Goal: Task Accomplishment & Management: Manage account settings

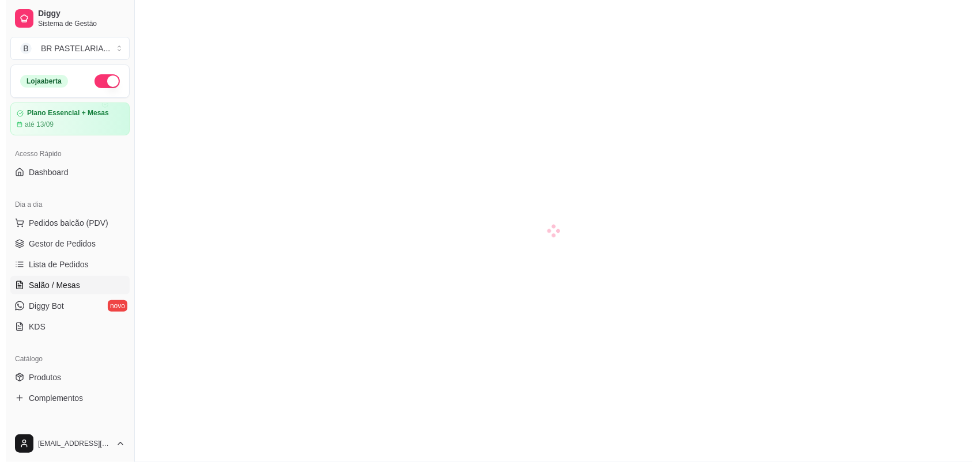
scroll to position [79, 0]
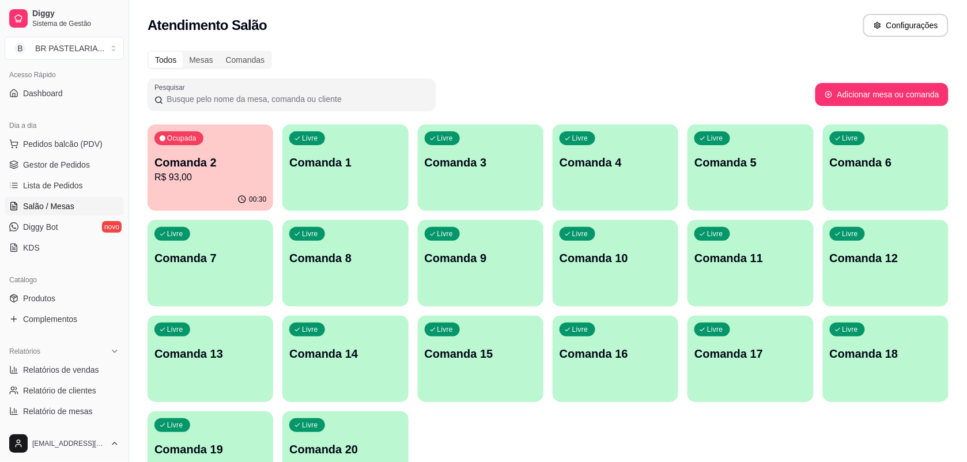
click at [254, 159] on p "Comanda 2" at bounding box center [211, 163] width 112 height 16
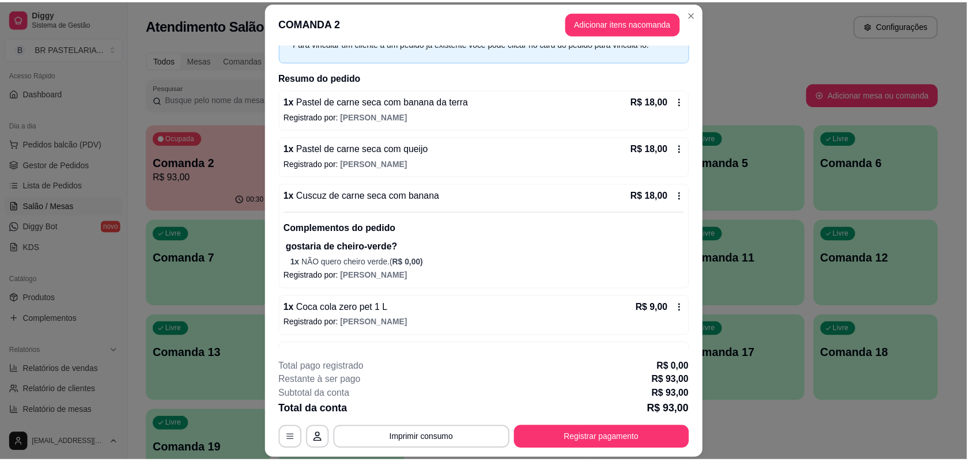
scroll to position [0, 0]
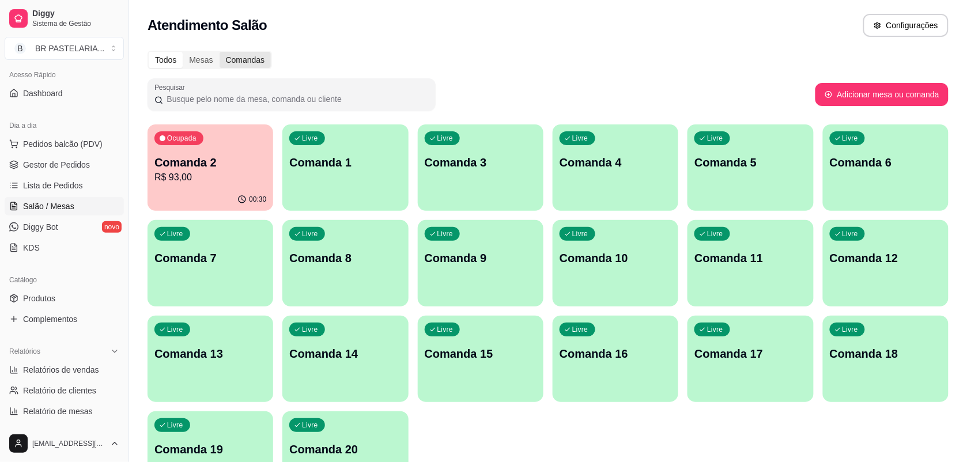
click at [229, 63] on div "Comandas" at bounding box center [246, 60] width 52 height 16
click at [220, 52] on input "Comandas" at bounding box center [220, 52] width 0 height 0
click at [362, 186] on div "Livre Comanda 1" at bounding box center [345, 161] width 126 height 73
click at [212, 172] on p "R$ 93,00" at bounding box center [210, 177] width 108 height 13
click at [210, 54] on div "Mesas" at bounding box center [201, 60] width 36 height 16
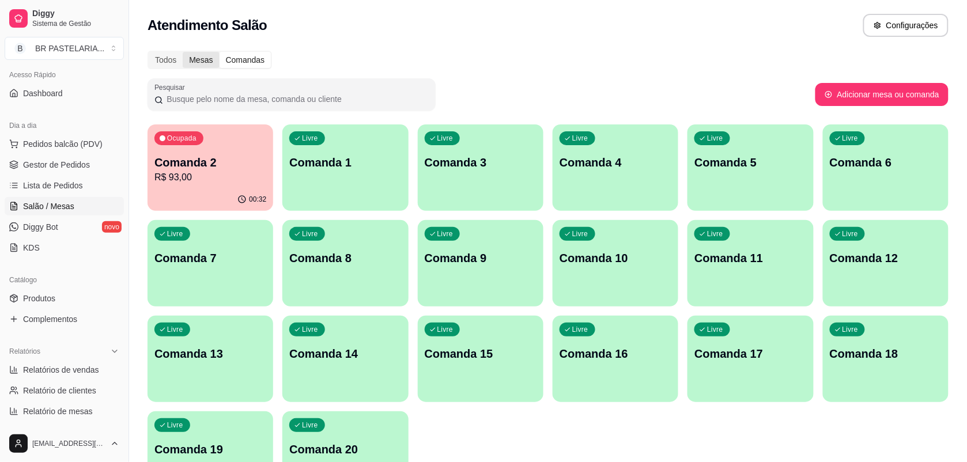
click at [183, 52] on input "Mesas" at bounding box center [183, 52] width 0 height 0
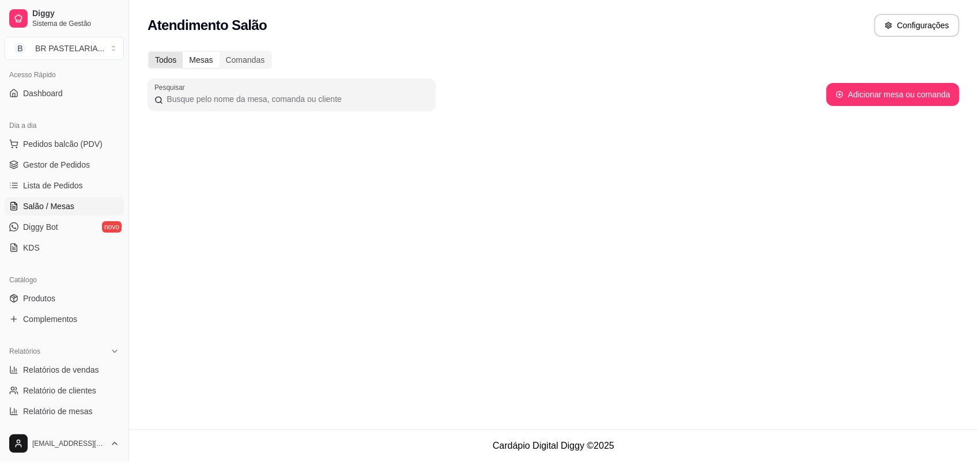
click at [168, 52] on div "Todos" at bounding box center [166, 60] width 34 height 16
click at [149, 52] on input "Todos" at bounding box center [149, 52] width 0 height 0
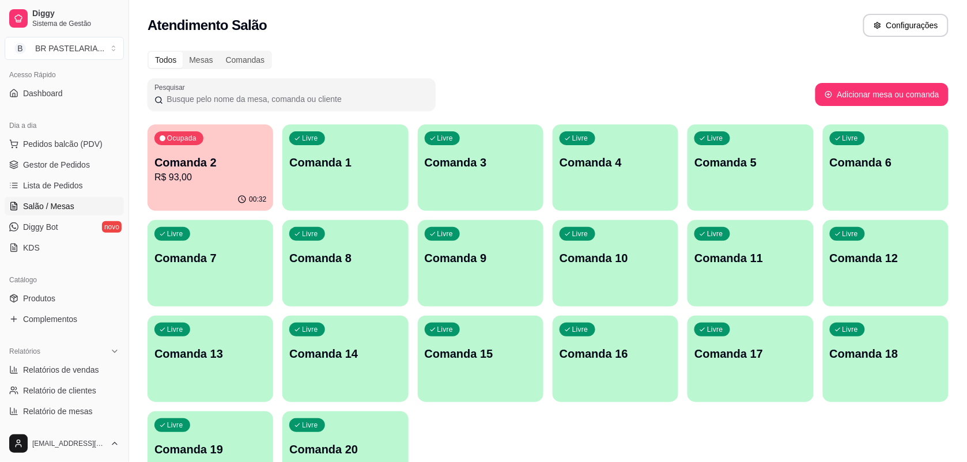
click at [160, 58] on div "Todos" at bounding box center [166, 60] width 34 height 16
click at [149, 52] on input "Todos" at bounding box center [149, 52] width 0 height 0
click at [387, 148] on div "Livre Comanda 1" at bounding box center [345, 161] width 126 height 73
click at [25, 169] on span "Gestor de Pedidos" at bounding box center [56, 165] width 67 height 12
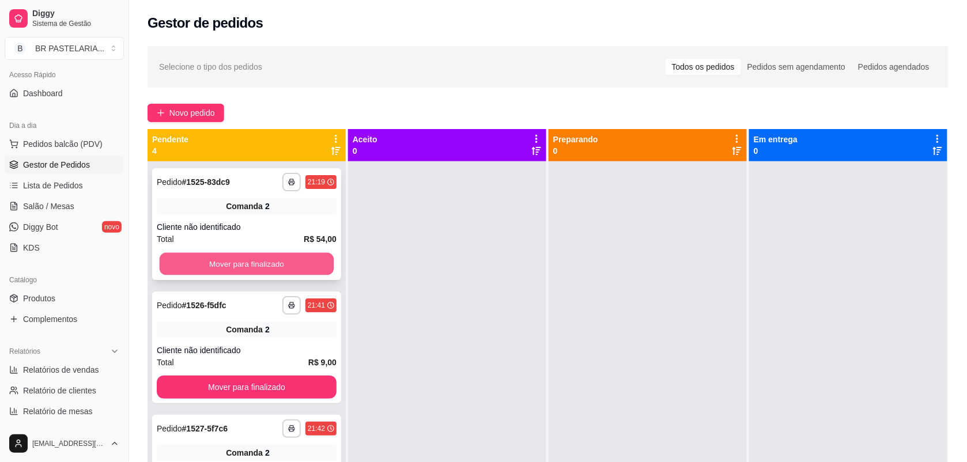
click at [315, 263] on button "Mover para finalizado" at bounding box center [247, 264] width 175 height 22
click at [297, 259] on button "Mover para finalizado" at bounding box center [247, 264] width 175 height 22
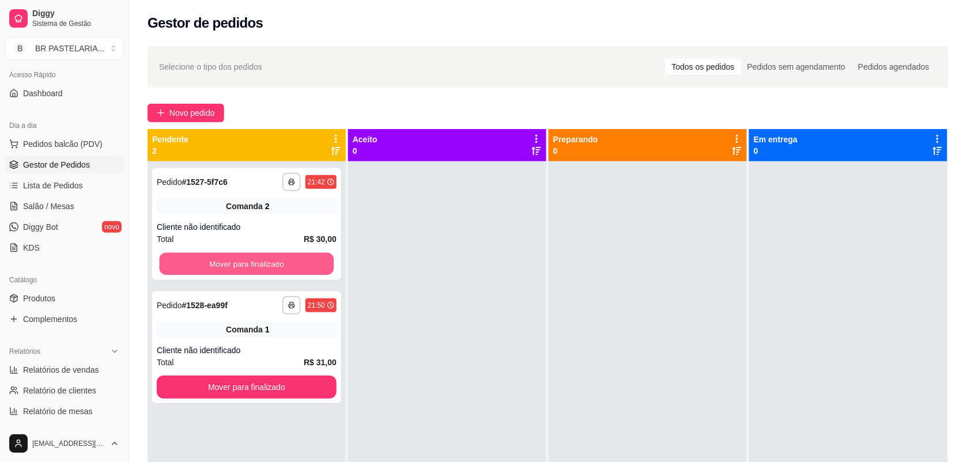
click at [297, 259] on button "Mover para finalizado" at bounding box center [247, 264] width 175 height 22
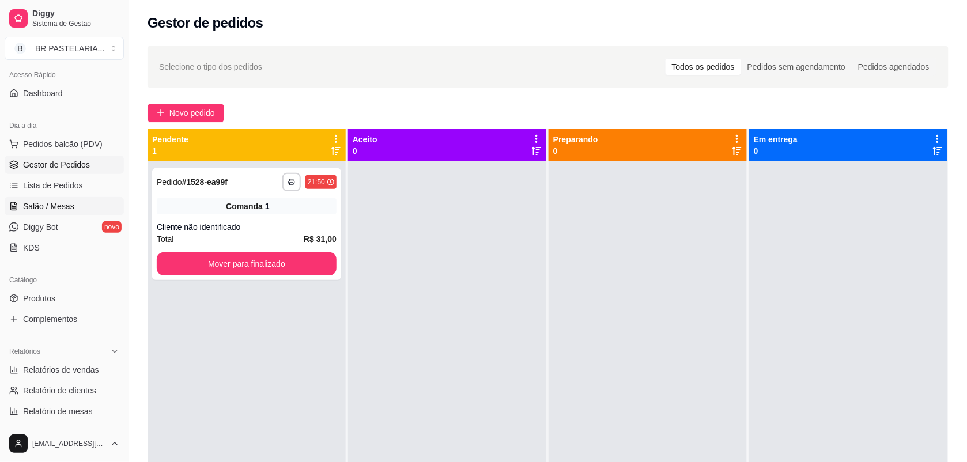
click at [71, 210] on span "Salão / Mesas" at bounding box center [48, 207] width 51 height 12
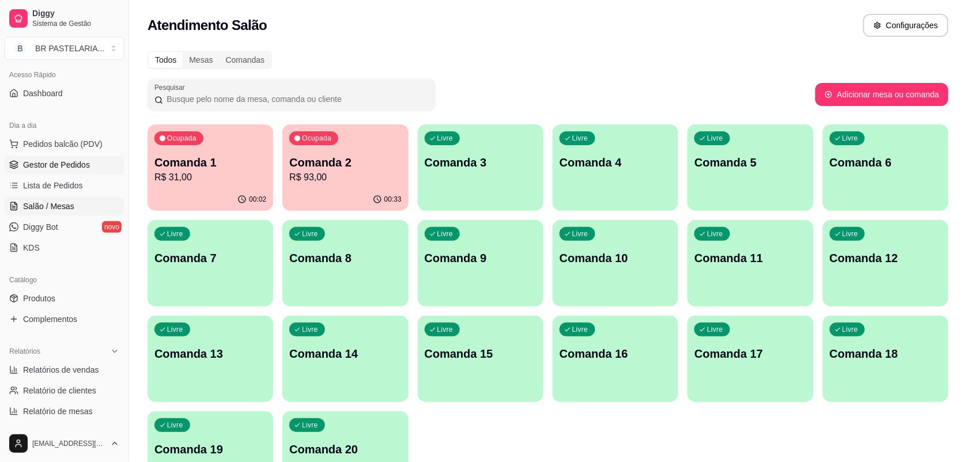
click at [85, 157] on link "Gestor de Pedidos" at bounding box center [64, 165] width 119 height 18
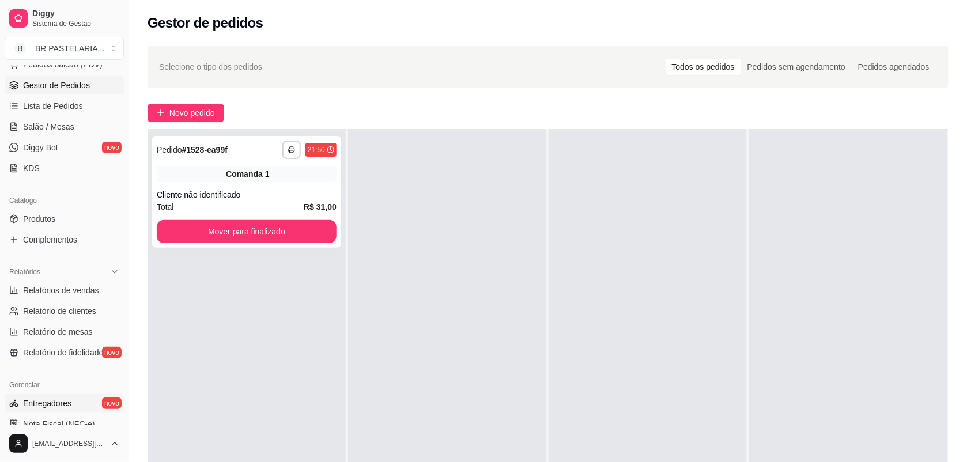
scroll to position [216, 0]
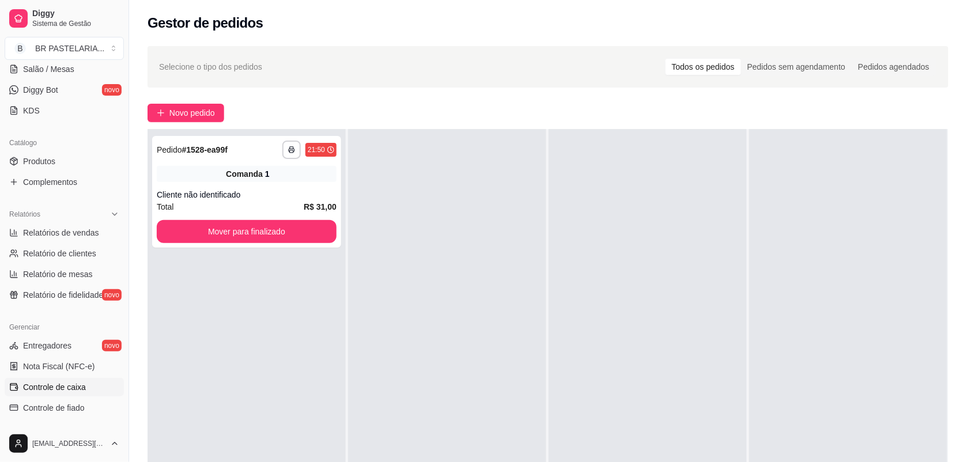
click at [77, 378] on link "Controle de caixa" at bounding box center [64, 387] width 119 height 18
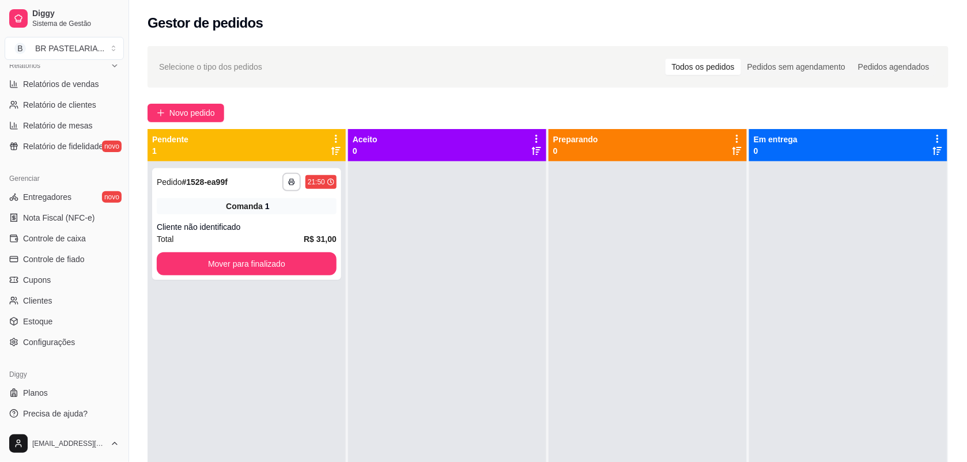
scroll to position [367, 0]
drag, startPoint x: 123, startPoint y: 300, endPoint x: 120, endPoint y: 257, distance: 43.3
click at [120, 257] on div "Diggy Sistema de Gestão B BR PASTELARIA ... Loja aberta Plano Essencial + Mesas…" at bounding box center [64, 231] width 129 height 462
click at [115, 254] on div "Gerenciar Entregadores novo Nota Fiscal (NFC-e) Controle de caixa Controle de f…" at bounding box center [64, 258] width 129 height 191
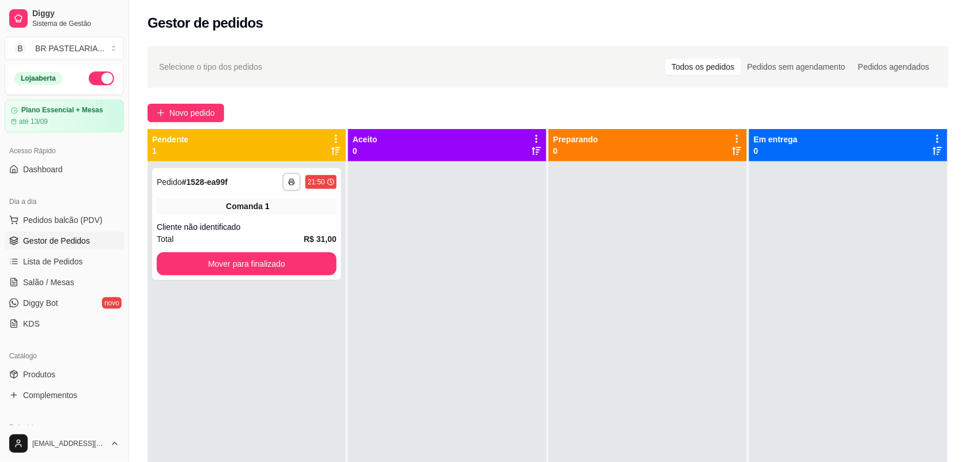
scroll to position [0, 0]
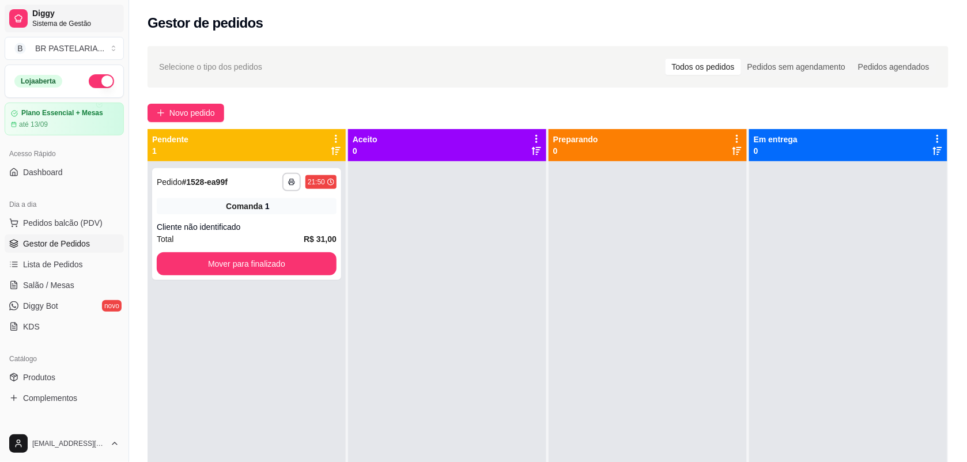
click at [44, 6] on link "Diggy Sistema de Gestão" at bounding box center [64, 19] width 119 height 28
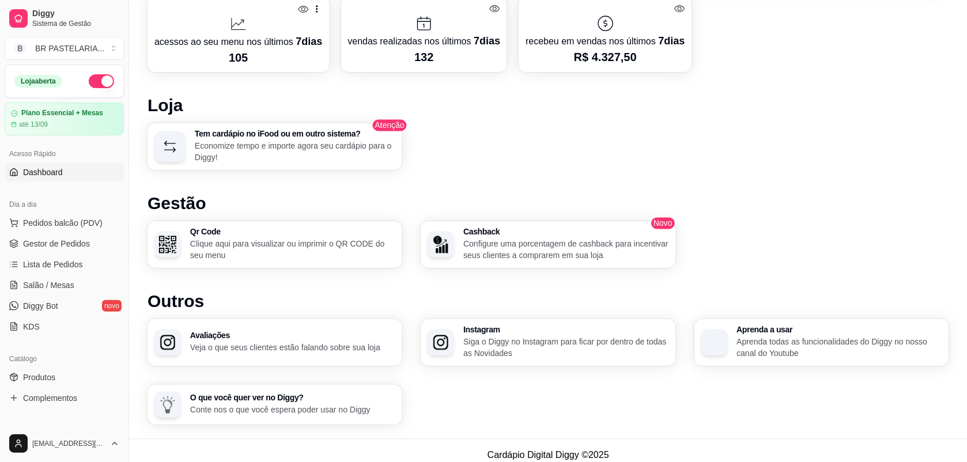
scroll to position [555, 0]
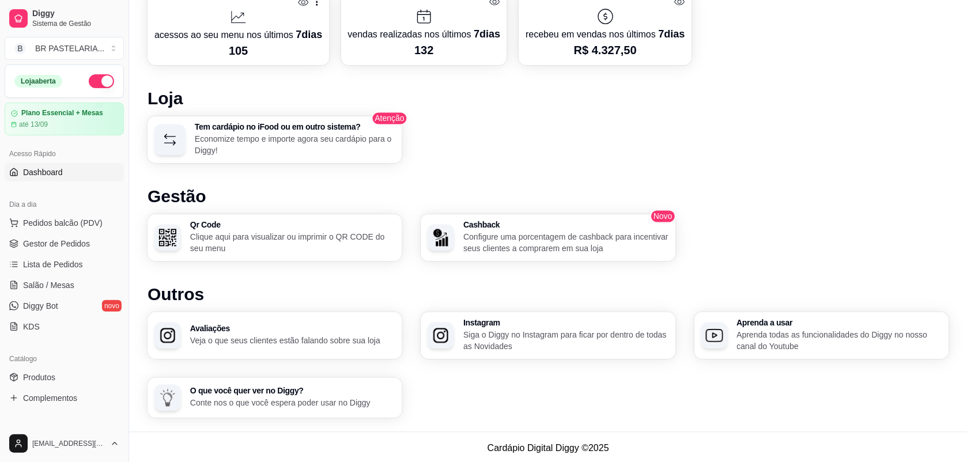
click at [756, 330] on p "Aprenda todas as funcionalidades do Diggy no nosso canal do Youtube" at bounding box center [839, 341] width 205 height 23
click at [785, 344] on p "Aprenda todas as funcionalidades do Diggy no nosso canal do Youtube" at bounding box center [839, 341] width 199 height 22
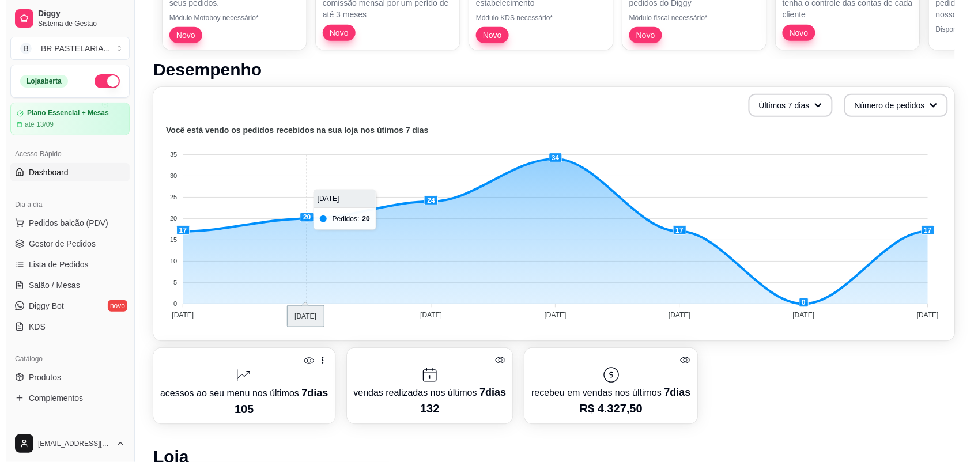
scroll to position [0, 0]
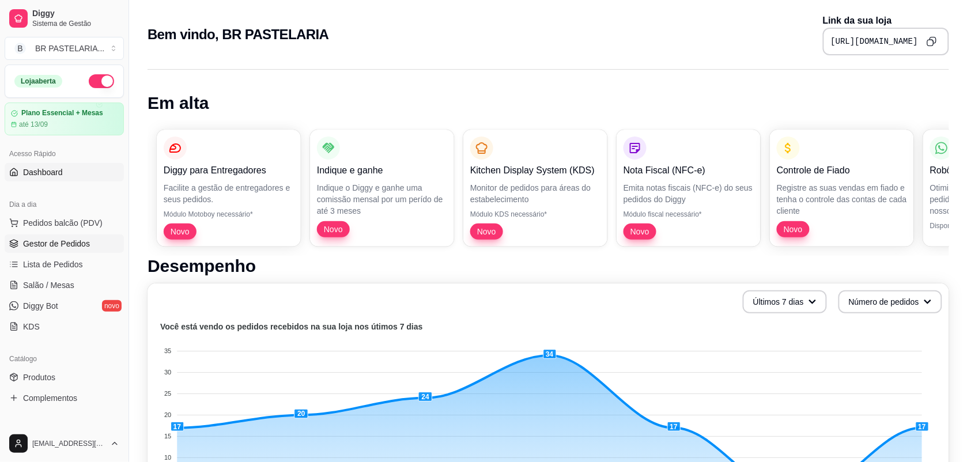
click at [72, 248] on span "Gestor de Pedidos" at bounding box center [56, 244] width 67 height 12
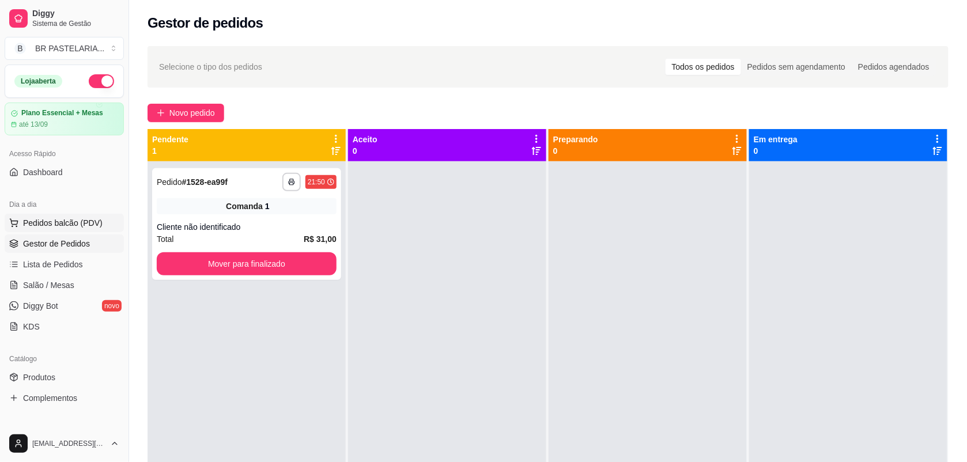
click at [99, 217] on button "Pedidos balcão (PDV)" at bounding box center [64, 223] width 119 height 18
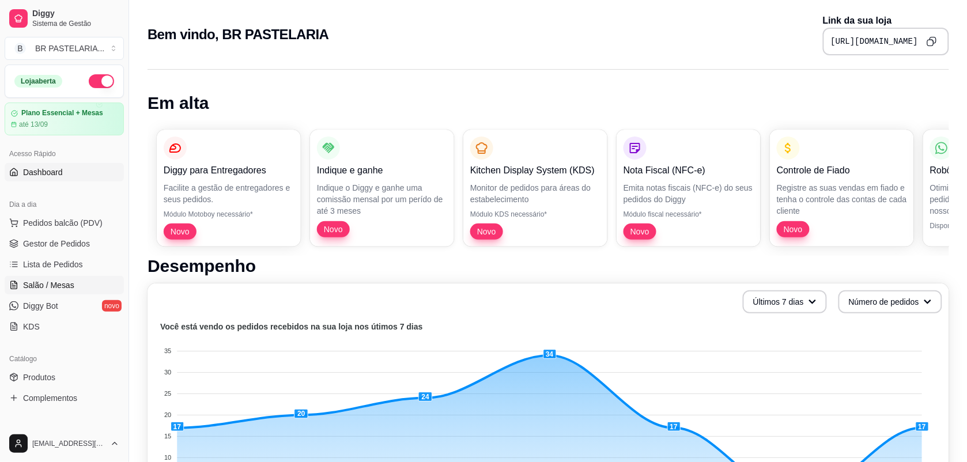
click at [33, 282] on span "Salão / Mesas" at bounding box center [48, 286] width 51 height 12
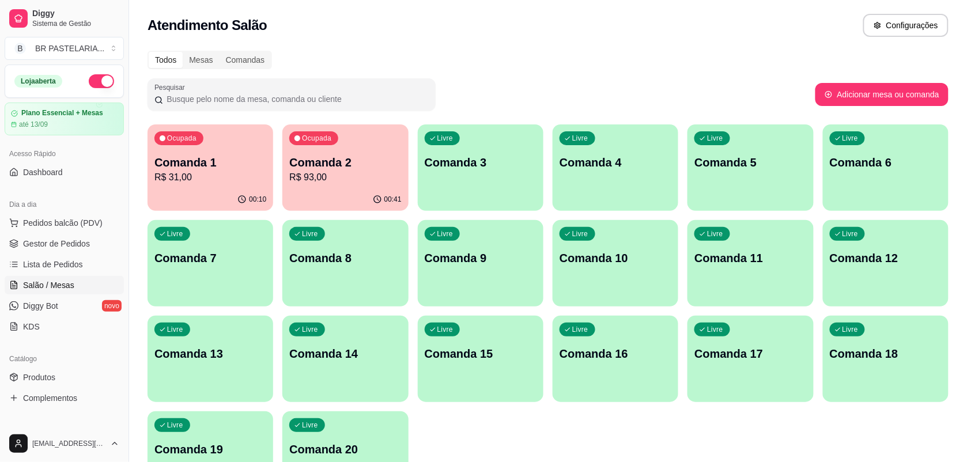
click at [329, 155] on p "Comanda 2" at bounding box center [345, 163] width 112 height 16
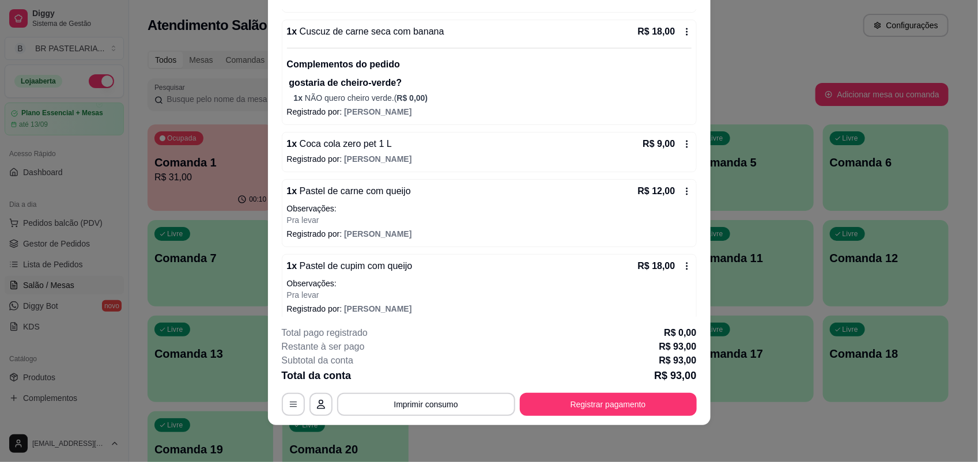
scroll to position [223, 0]
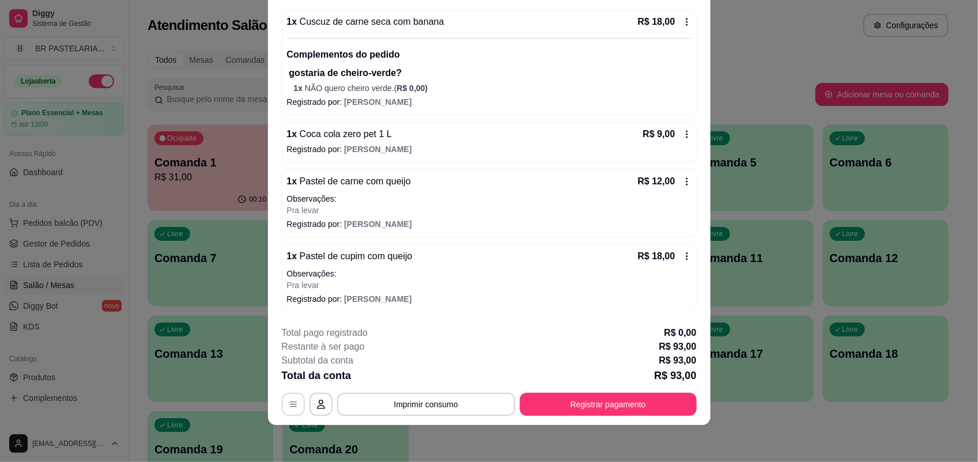
click at [293, 411] on button "button" at bounding box center [293, 404] width 23 height 23
click at [560, 413] on button "Registrar pagamento" at bounding box center [608, 405] width 172 height 22
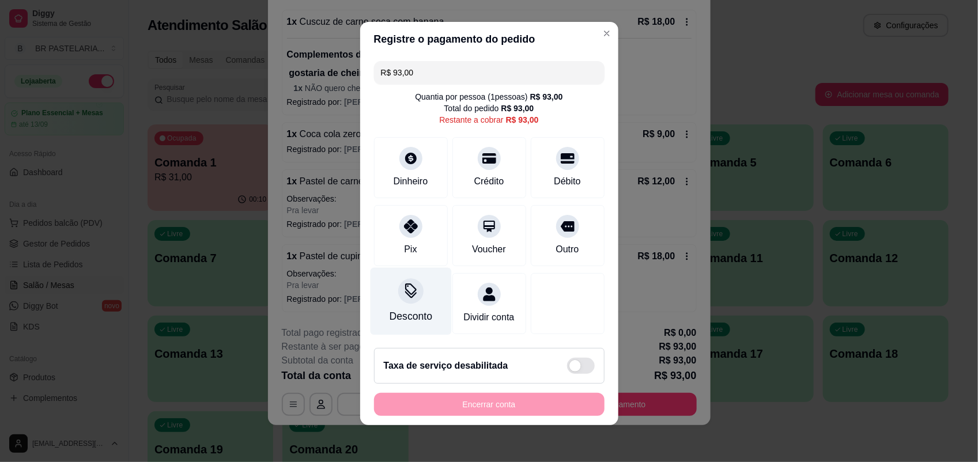
scroll to position [13, 0]
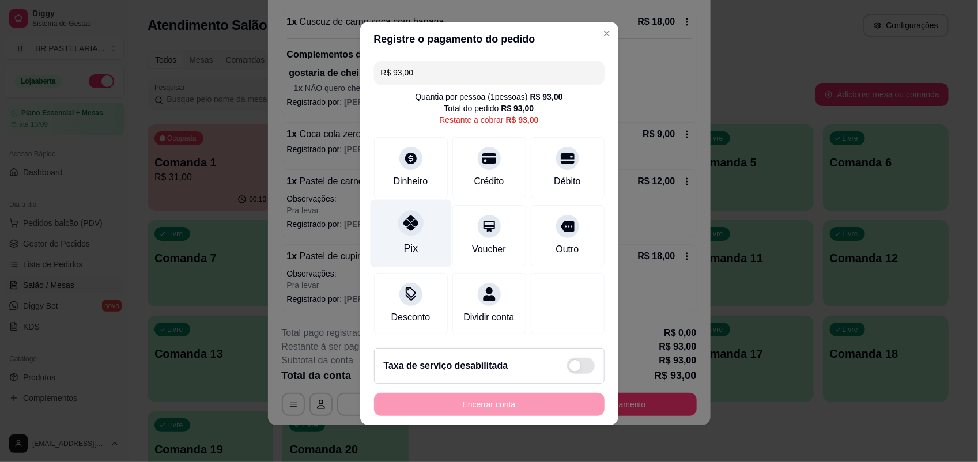
click at [409, 220] on div at bounding box center [410, 222] width 25 height 25
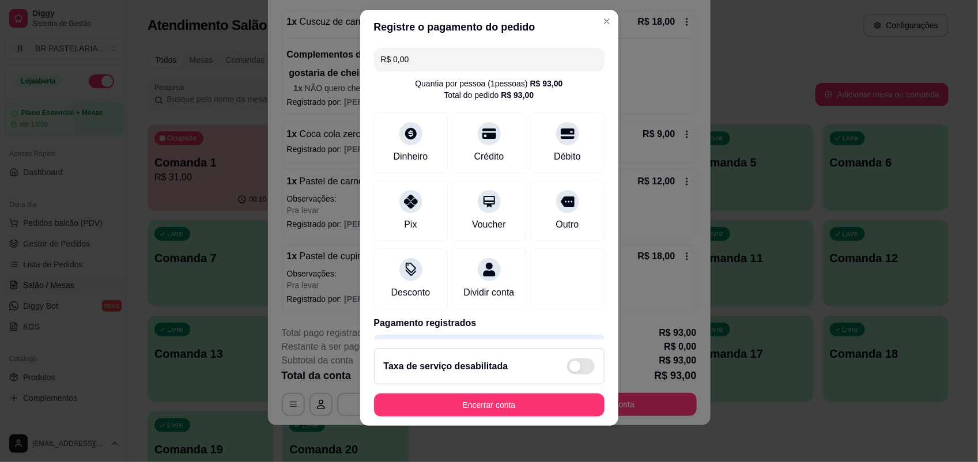
click at [419, 62] on input "R$ 0,00" at bounding box center [489, 59] width 217 height 23
drag, startPoint x: 442, startPoint y: 65, endPoint x: 325, endPoint y: 56, distance: 117.4
click at [325, 56] on div "Registre o pagamento do pedido R$ 0,00 Quantia por pessoa ( 1 pessoas) R$ 93,00…" at bounding box center [489, 231] width 978 height 462
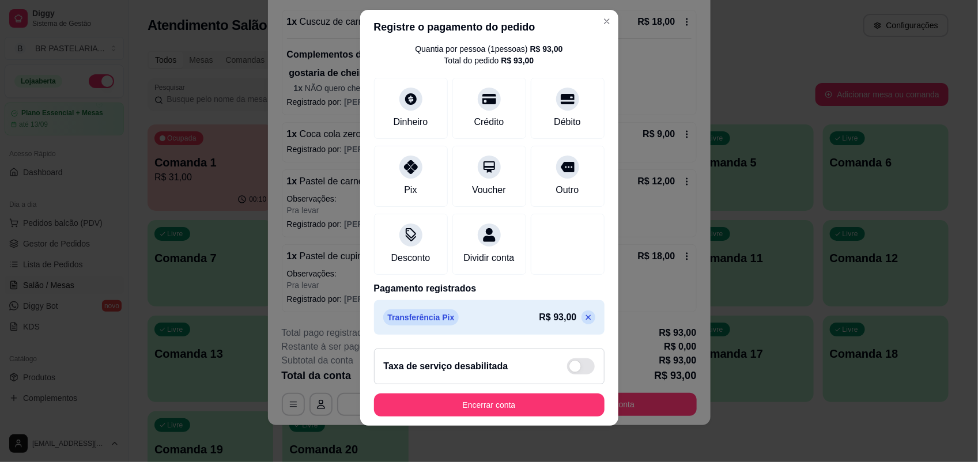
scroll to position [50, 0]
click at [584, 318] on icon at bounding box center [588, 317] width 9 height 9
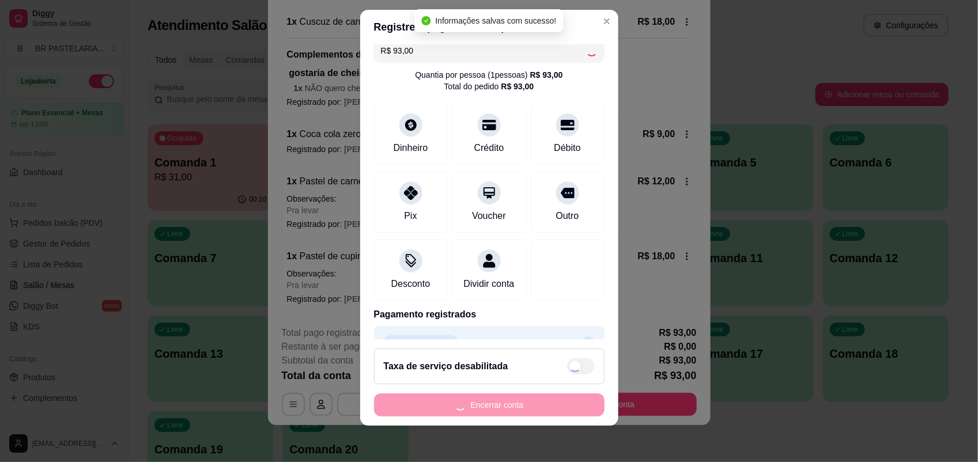
scroll to position [0, 0]
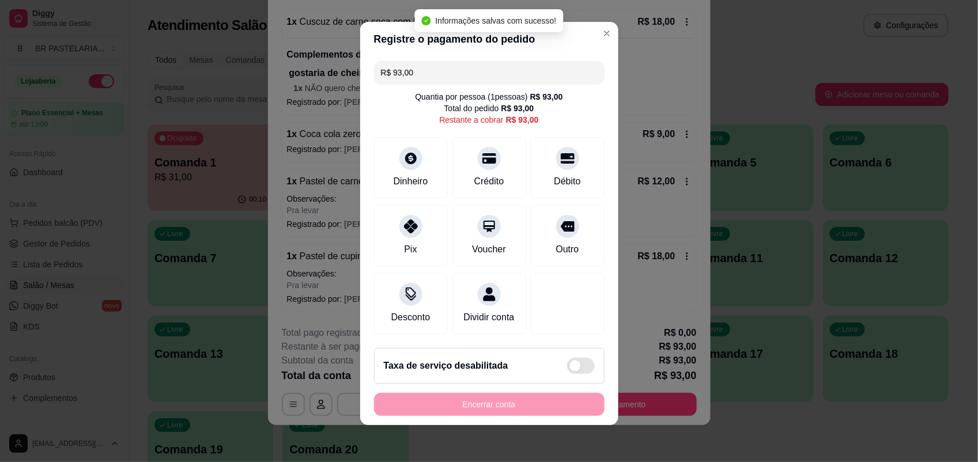
drag, startPoint x: 419, startPoint y: 61, endPoint x: 303, endPoint y: 65, distance: 116.5
click at [303, 65] on div "Registre o pagamento do pedido R$ 93,00 Quantia por pessoa ( 1 pessoas) R$ 93,0…" at bounding box center [489, 231] width 978 height 462
drag, startPoint x: 423, startPoint y: 61, endPoint x: 297, endPoint y: 65, distance: 125.7
click at [297, 65] on div "Registre o pagamento do pedido R$ 93,00 Quantia por pessoa ( 1 pessoas) R$ 93,0…" at bounding box center [489, 231] width 978 height 462
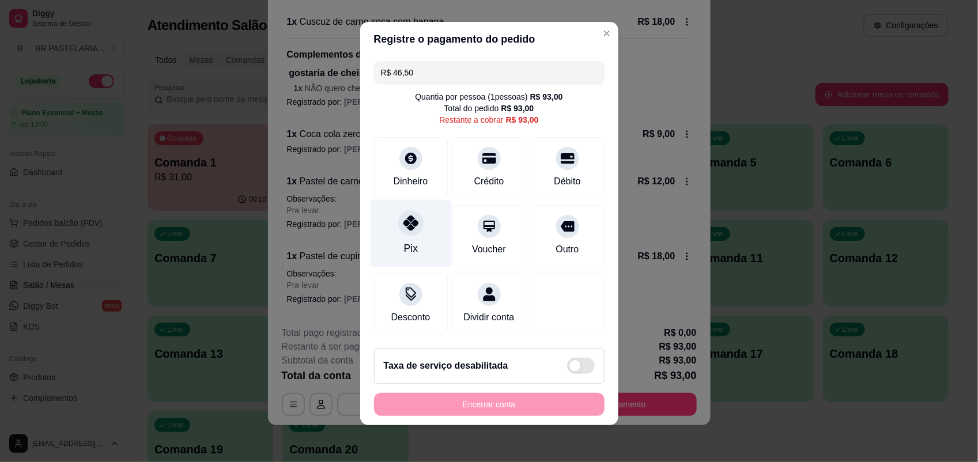
click at [403, 216] on icon at bounding box center [410, 223] width 15 height 15
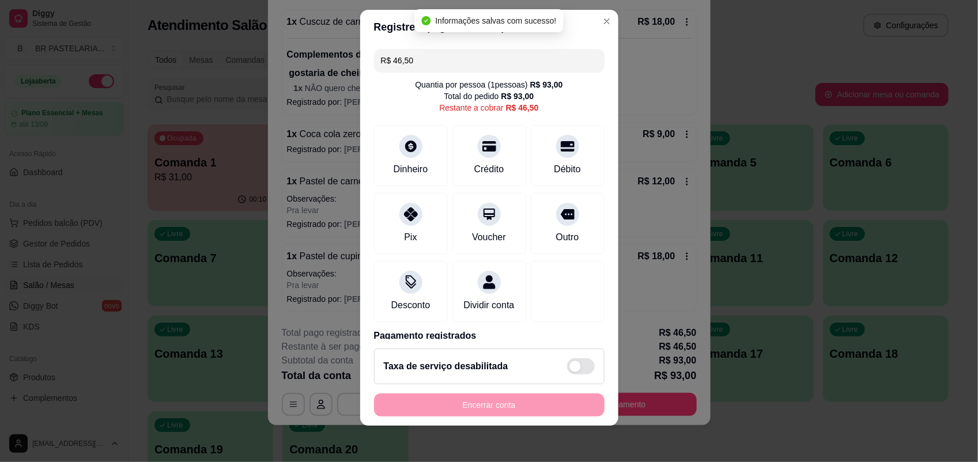
drag, startPoint x: 349, startPoint y: 64, endPoint x: 335, endPoint y: 64, distance: 13.8
click at [335, 64] on div "Registre o pagamento do pedido R$ 46,50 Quantia por pessoa ( 1 pessoas) R$ 93,0…" at bounding box center [489, 231] width 978 height 462
click at [434, 64] on input "R$ 46,50" at bounding box center [489, 60] width 217 height 23
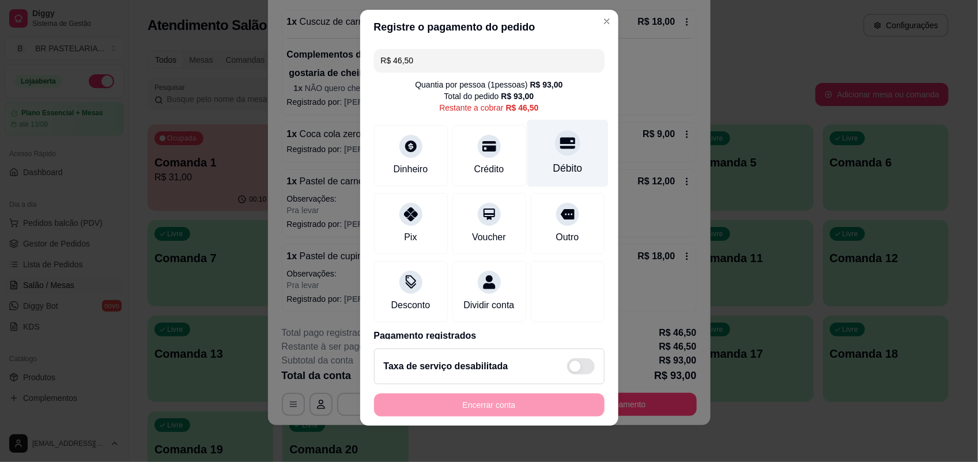
drag, startPoint x: 557, startPoint y: 165, endPoint x: 536, endPoint y: 162, distance: 21.6
click at [557, 165] on div "Débito" at bounding box center [567, 168] width 29 height 15
type input "R$ 0,00"
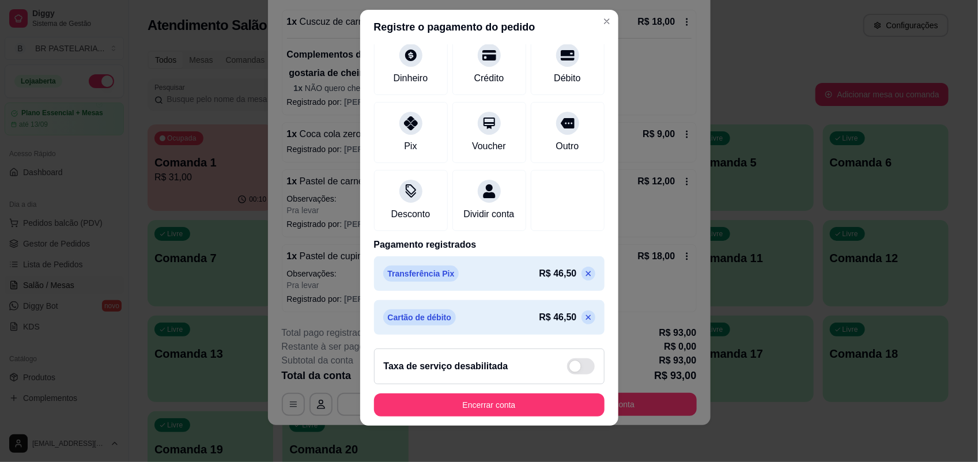
scroll to position [93, 0]
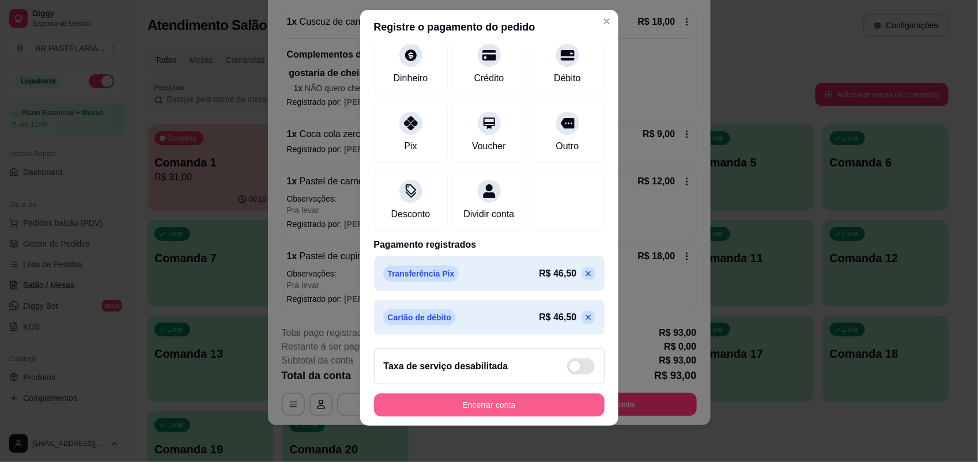
click at [542, 405] on button "Encerrar conta" at bounding box center [489, 405] width 231 height 23
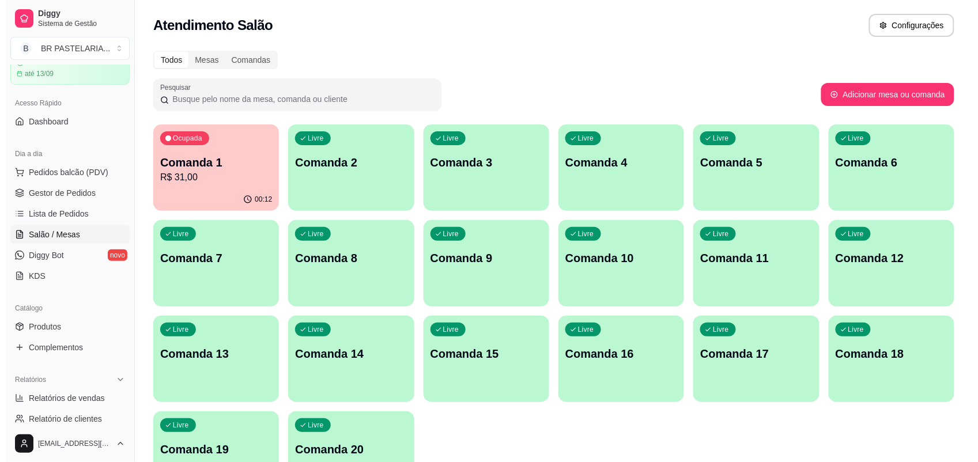
scroll to position [144, 0]
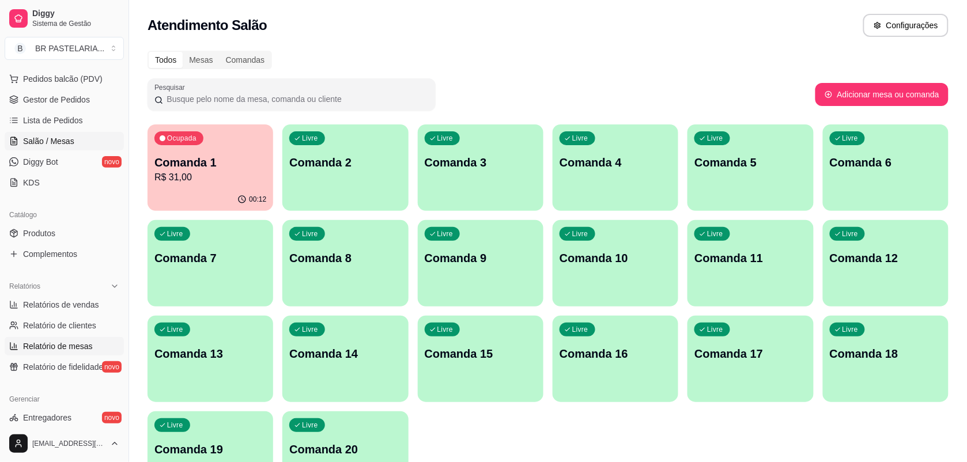
click at [87, 346] on span "Relatório de mesas" at bounding box center [58, 347] width 70 height 12
select select "TOTAL_OF_ORDERS"
select select "7"
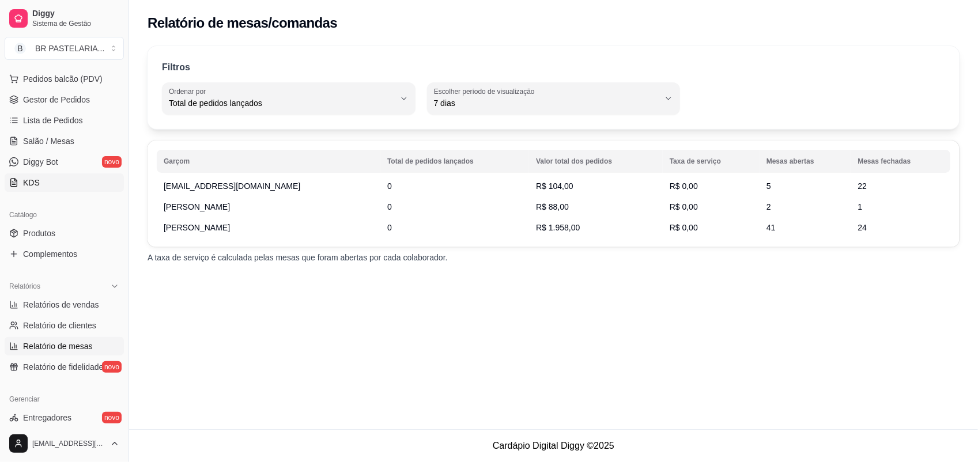
click at [38, 189] on link "KDS" at bounding box center [64, 183] width 119 height 18
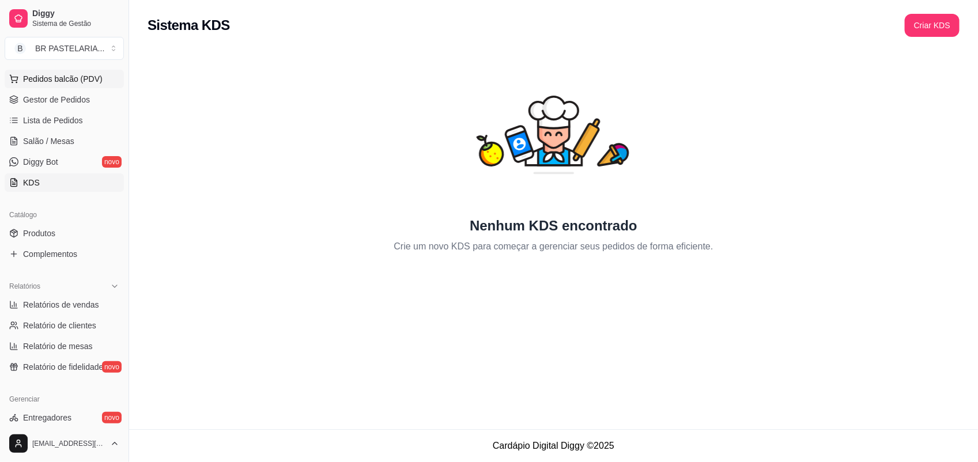
click at [105, 84] on button "Pedidos balcão (PDV)" at bounding box center [64, 79] width 119 height 18
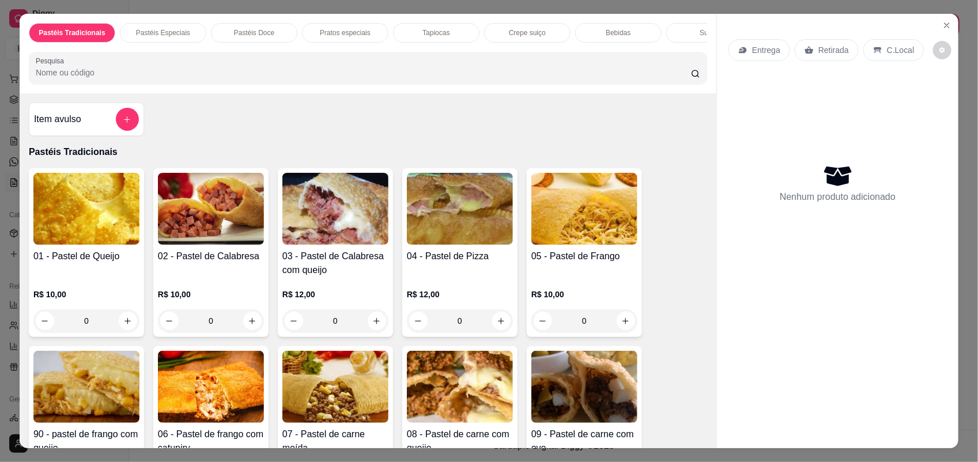
click at [253, 330] on div "0" at bounding box center [211, 321] width 106 height 23
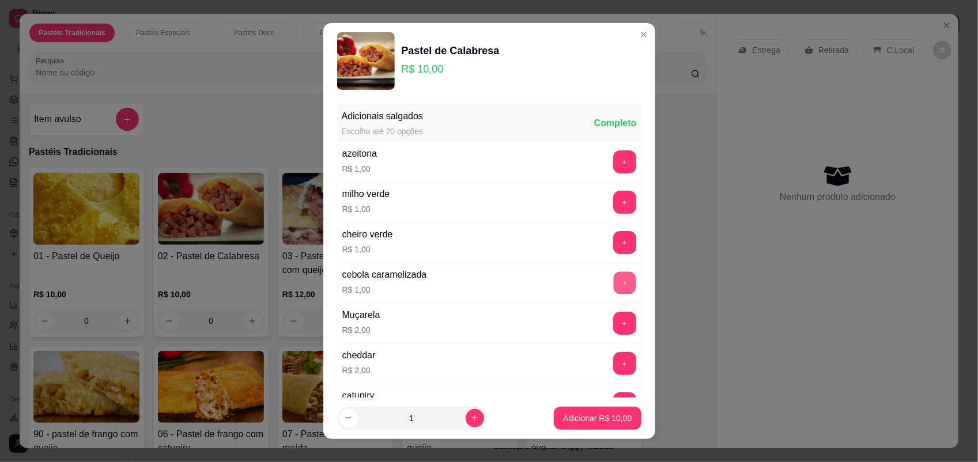
click at [613, 281] on button "+" at bounding box center [624, 283] width 22 height 22
click at [583, 413] on p "Adicionar R$ 11,00" at bounding box center [597, 419] width 69 height 12
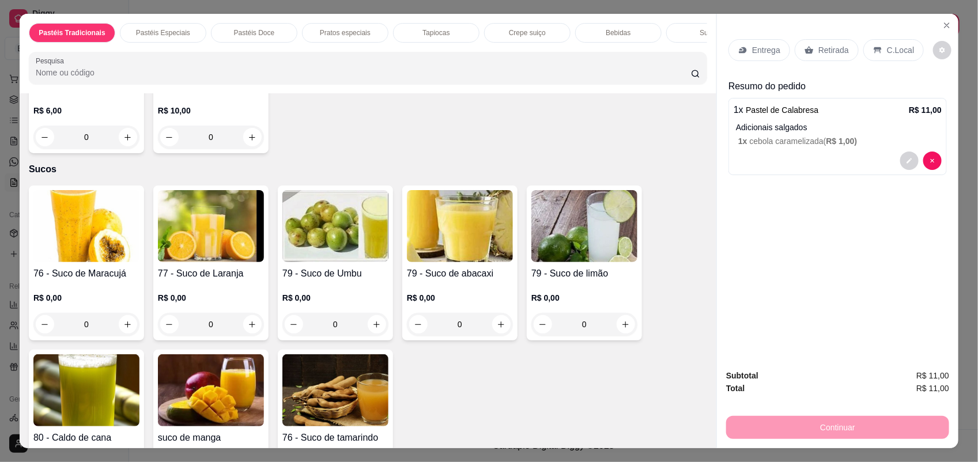
scroll to position [3315, 0]
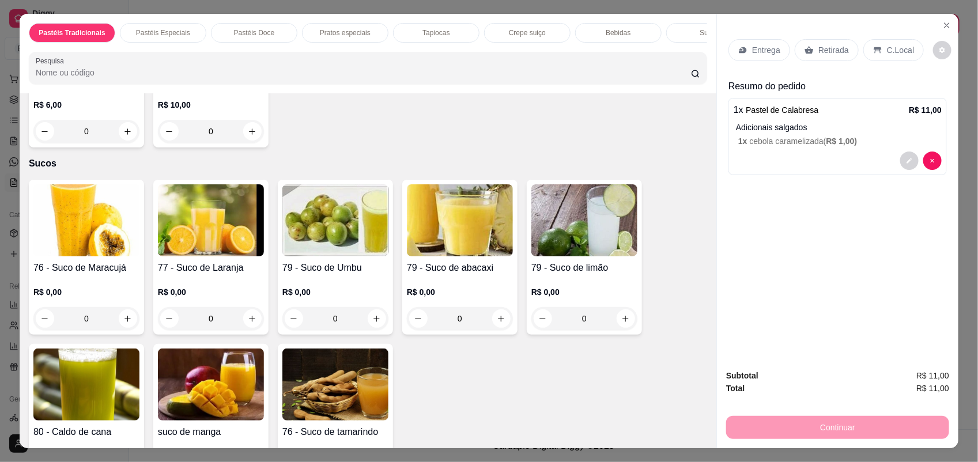
click at [248, 330] on div "0" at bounding box center [211, 318] width 106 height 23
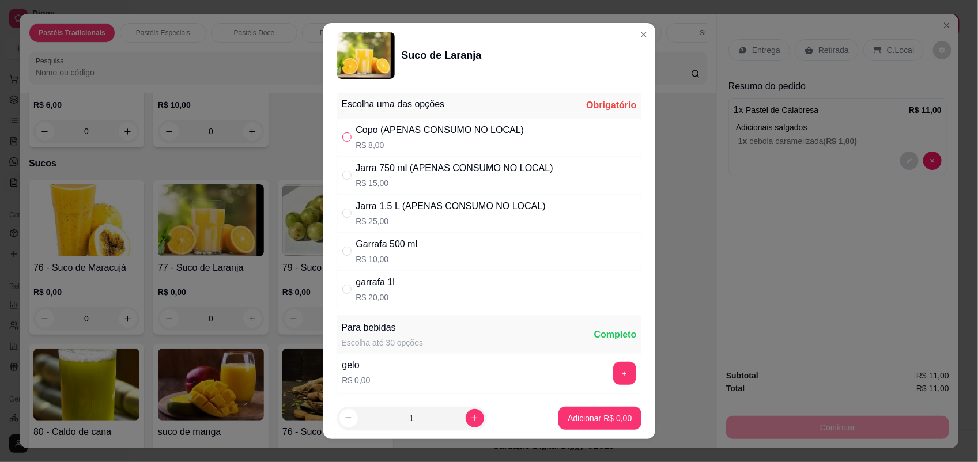
click at [342, 135] on input "" at bounding box center [346, 137] width 9 height 9
radio input "true"
click at [581, 425] on button "Adicionar R$ 8,00" at bounding box center [600, 419] width 80 height 22
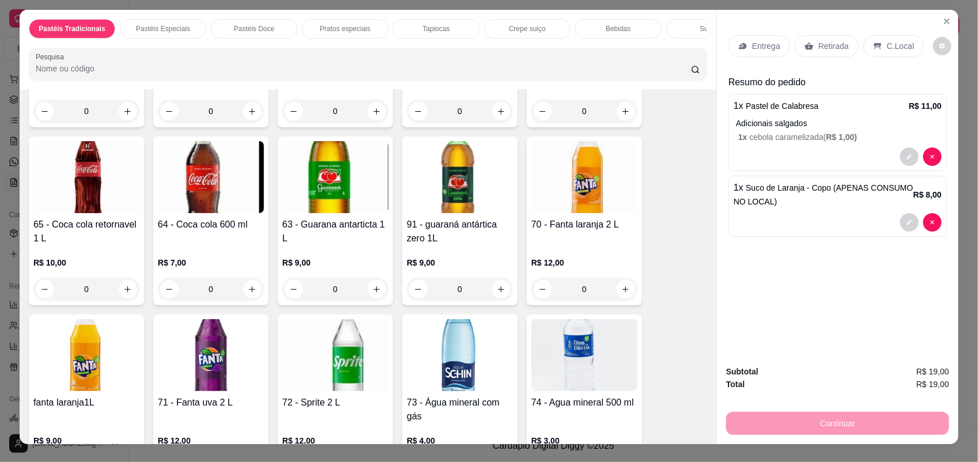
scroll to position [0, 0]
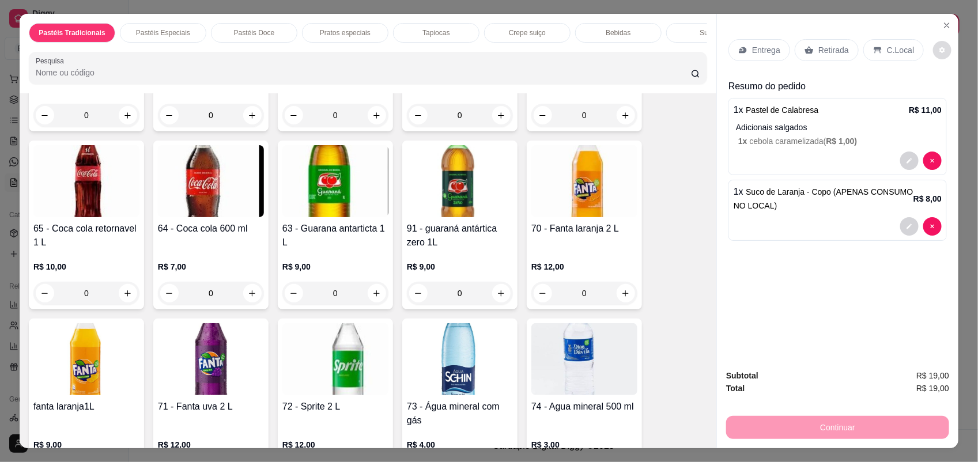
click at [934, 45] on button "decrease-product-quantity" at bounding box center [942, 50] width 18 height 18
click at [934, 45] on button "decrease-product-quantity" at bounding box center [943, 51] width 18 height 18
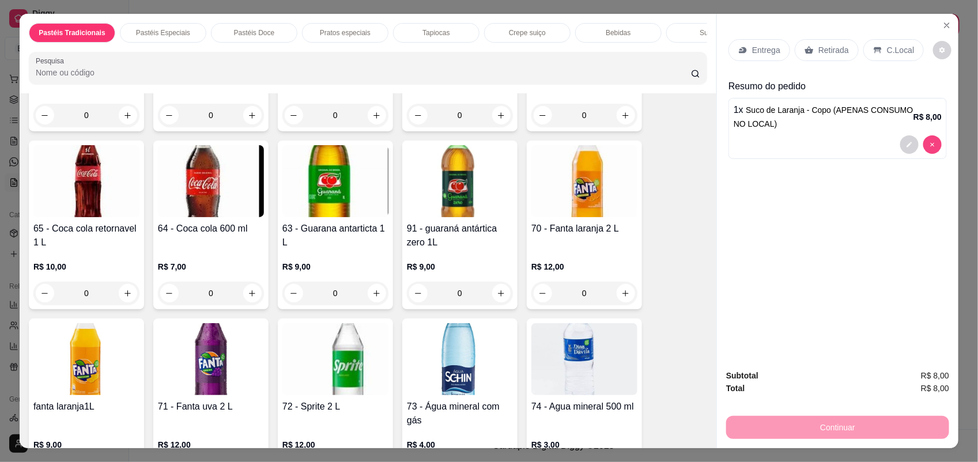
type input "0"
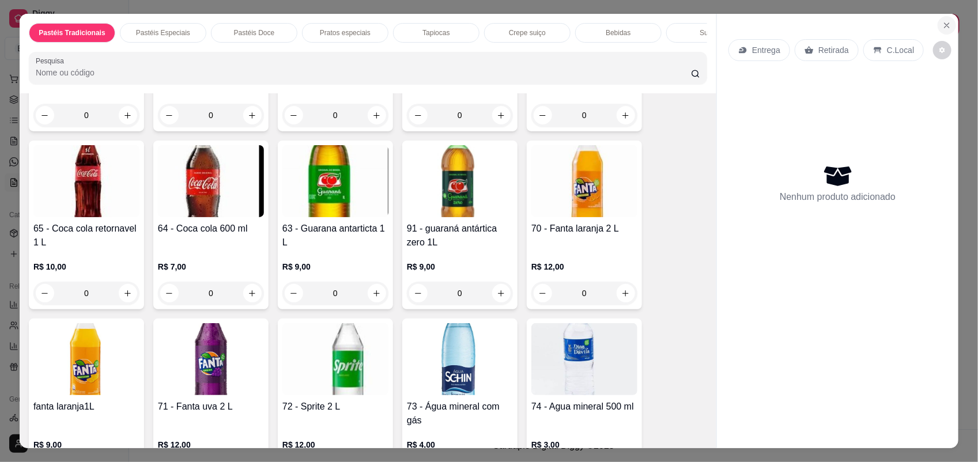
click at [944, 25] on icon "Close" at bounding box center [947, 25] width 9 height 9
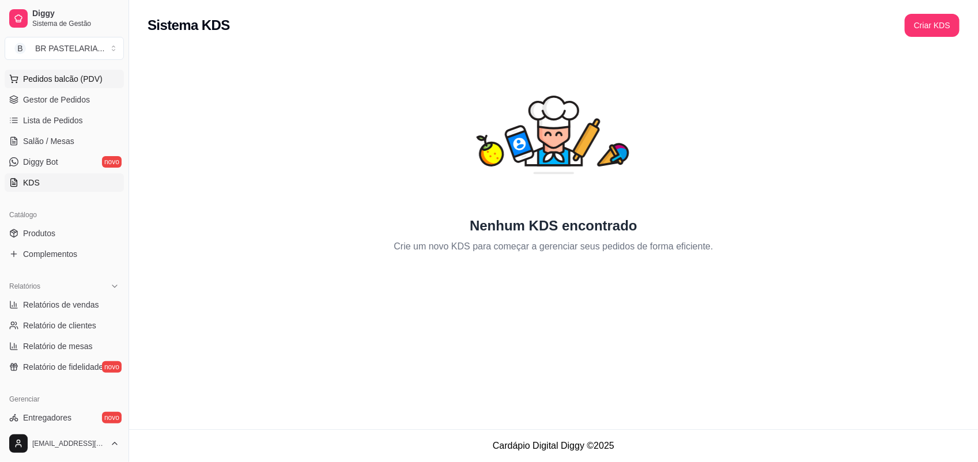
click at [82, 84] on span "Pedidos balcão (PDV)" at bounding box center [63, 79] width 80 height 12
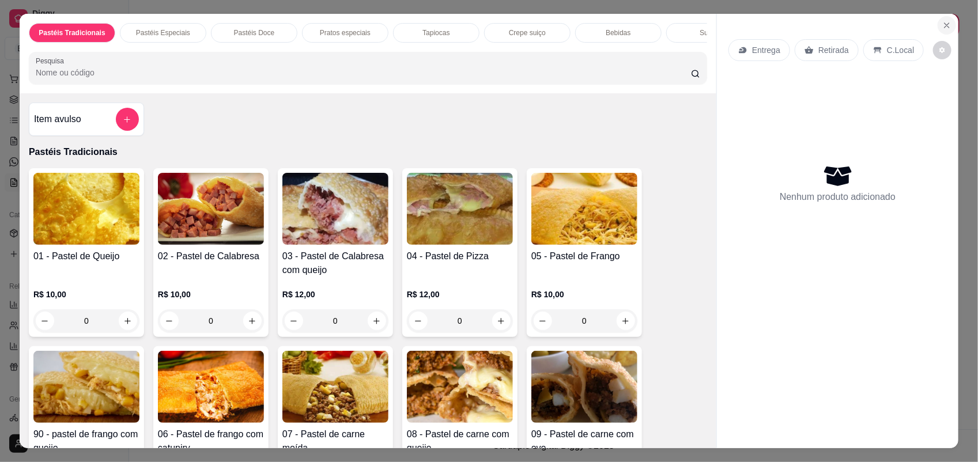
click at [943, 21] on icon "Close" at bounding box center [947, 25] width 9 height 9
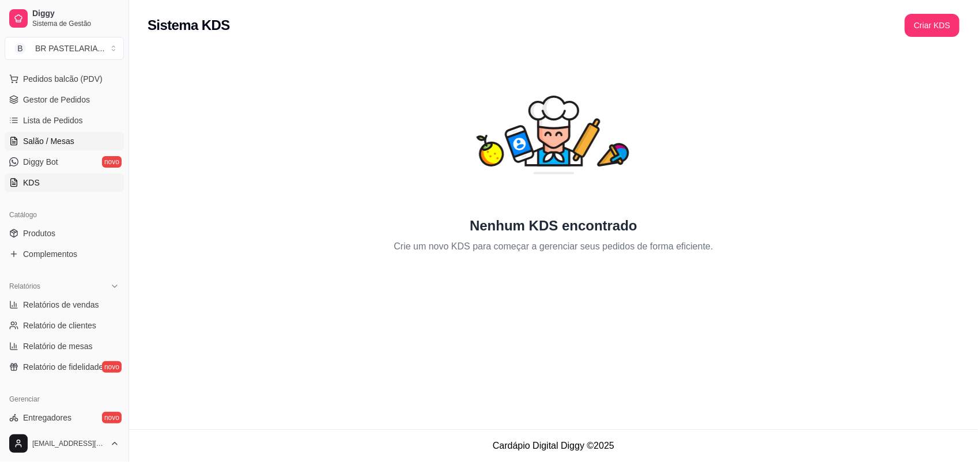
click at [68, 140] on span "Salão / Mesas" at bounding box center [48, 141] width 51 height 12
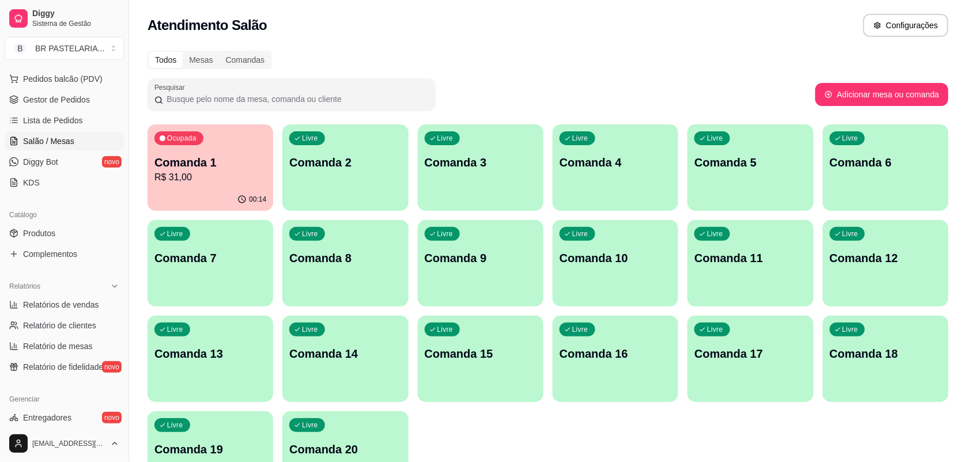
click at [349, 160] on p "Comanda 2" at bounding box center [345, 163] width 112 height 16
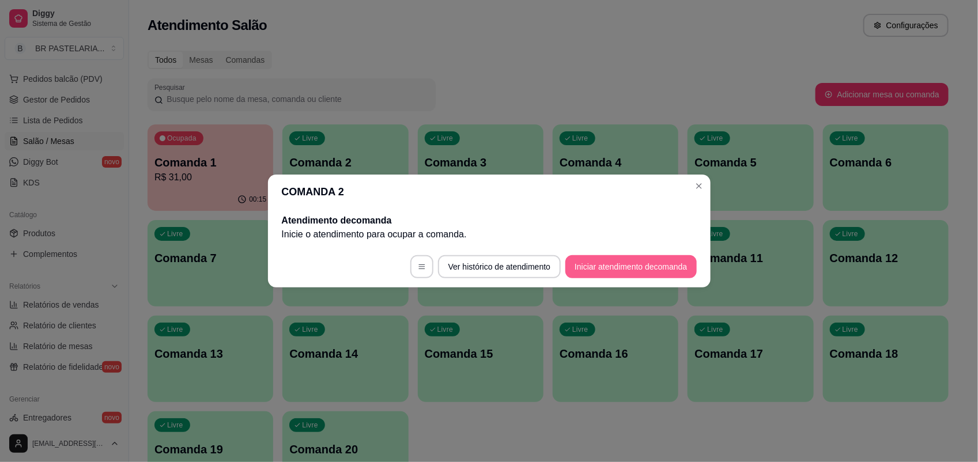
click at [593, 272] on button "Iniciar atendimento de comanda" at bounding box center [631, 266] width 131 height 23
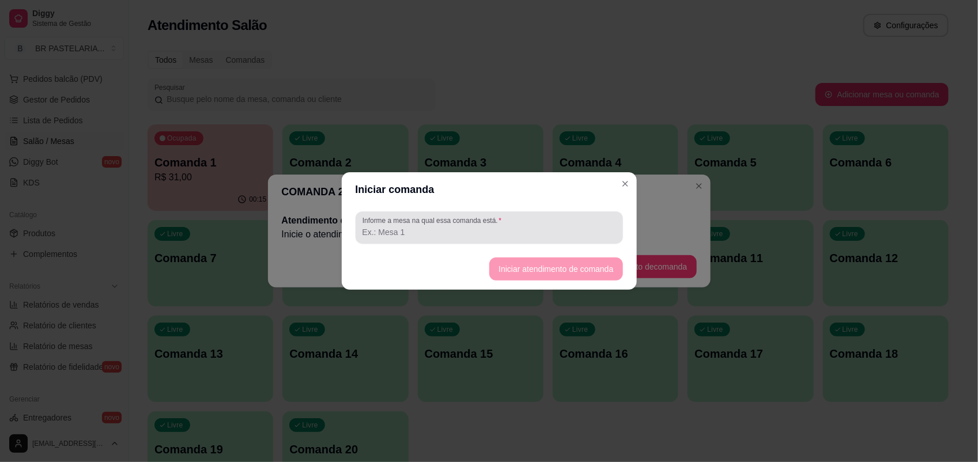
click at [566, 240] on div "Informe a mesa na qual essa comanda está." at bounding box center [490, 228] width 268 height 32
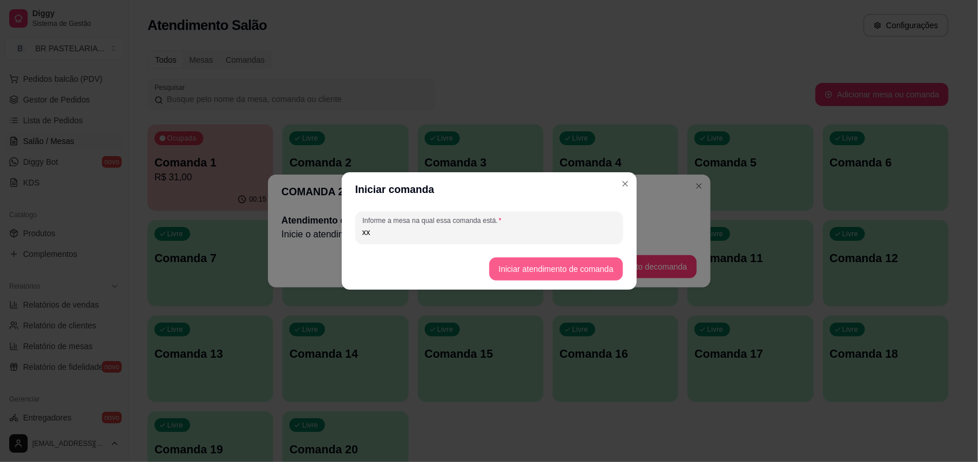
type input "xx"
click at [578, 261] on button "Iniciar atendimento de comanda" at bounding box center [555, 269] width 133 height 23
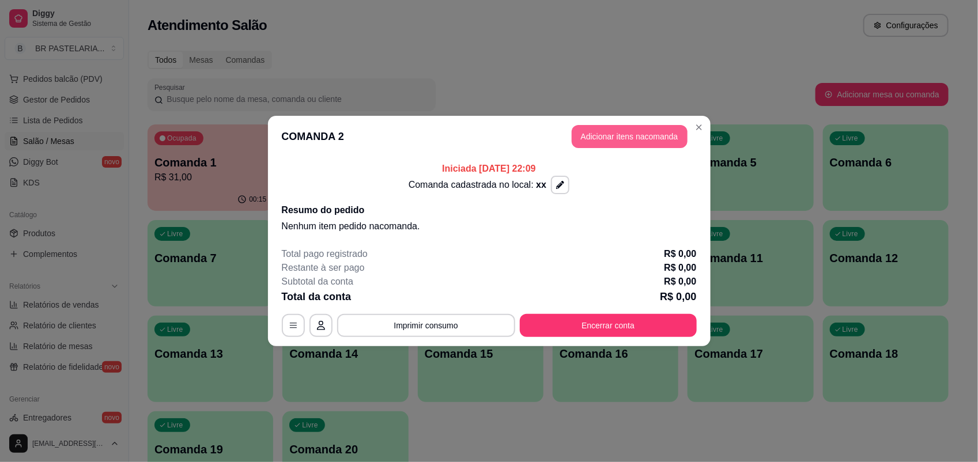
click at [614, 142] on button "Adicionar itens na comanda" at bounding box center [630, 136] width 116 height 23
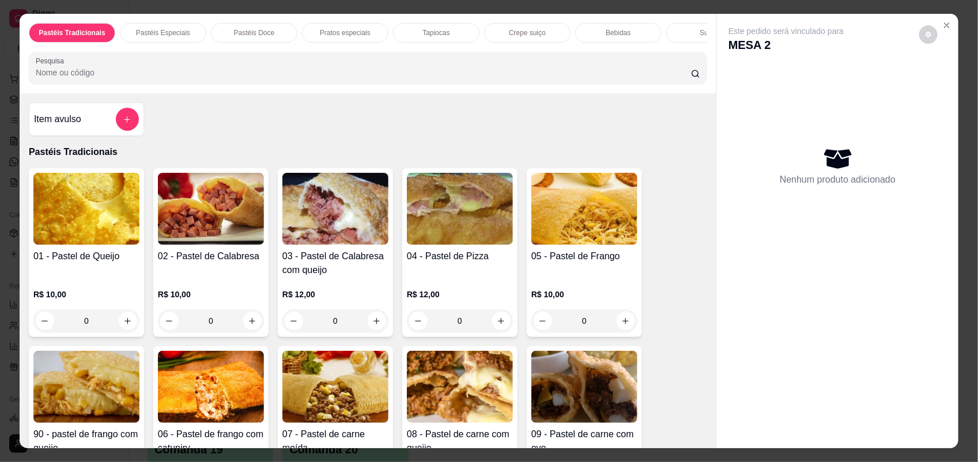
click at [493, 333] on div "0" at bounding box center [460, 321] width 106 height 23
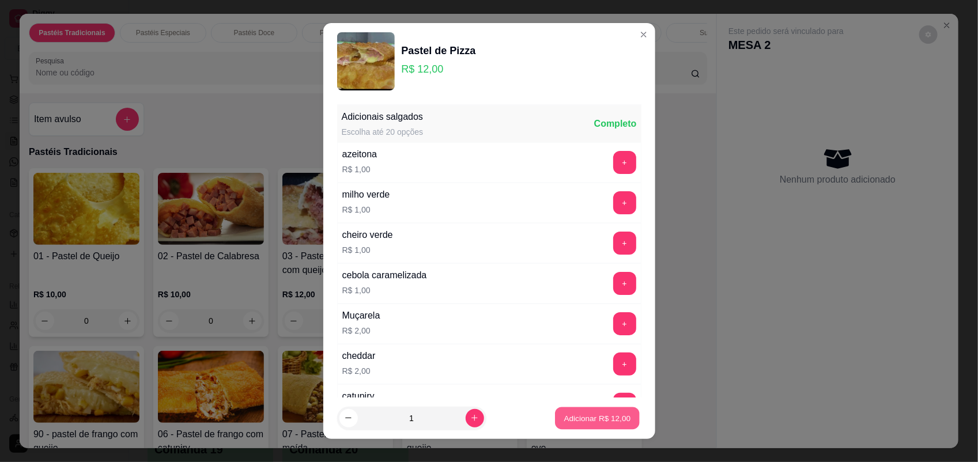
click at [572, 418] on p "Adicionar R$ 12,00" at bounding box center [597, 418] width 67 height 11
type input "1"
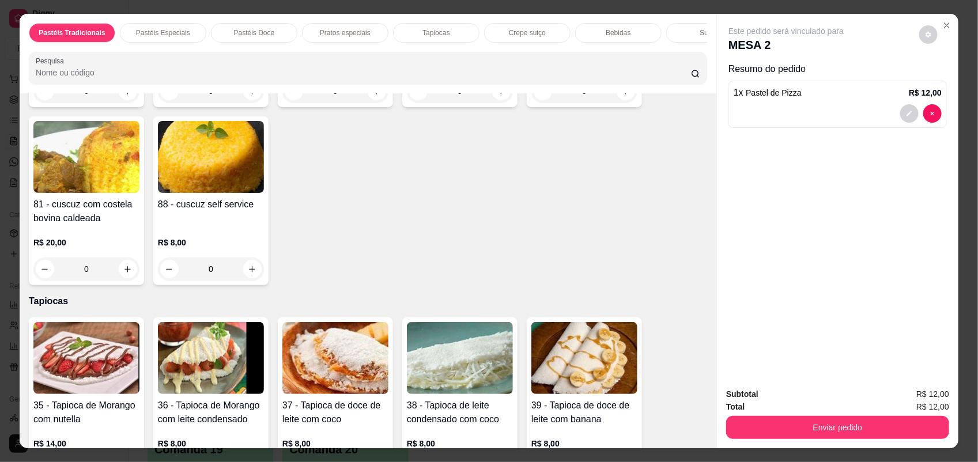
scroll to position [1441, 0]
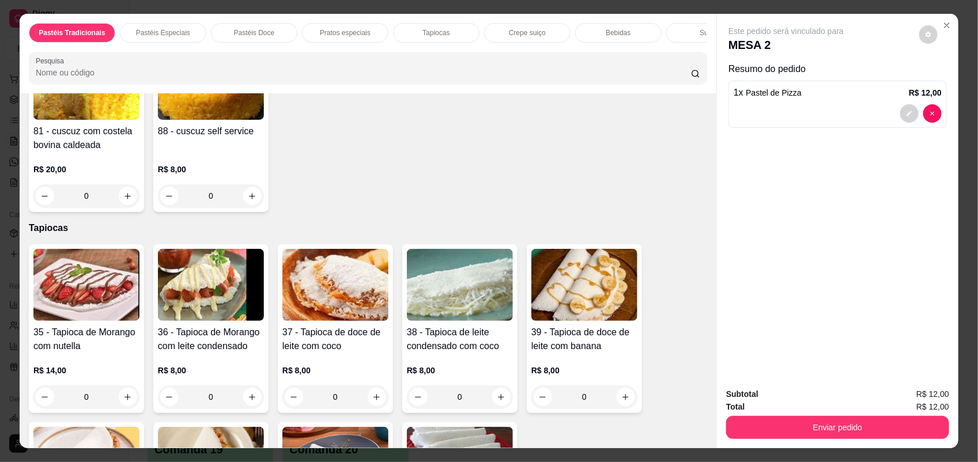
click at [494, 409] on div "0" at bounding box center [460, 397] width 106 height 23
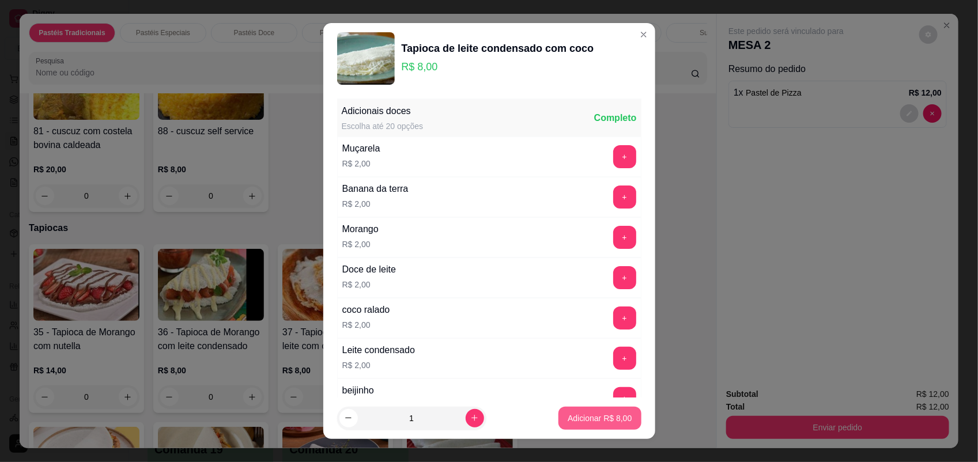
click at [568, 424] on p "Adicionar R$ 8,00" at bounding box center [600, 419] width 64 height 12
type input "1"
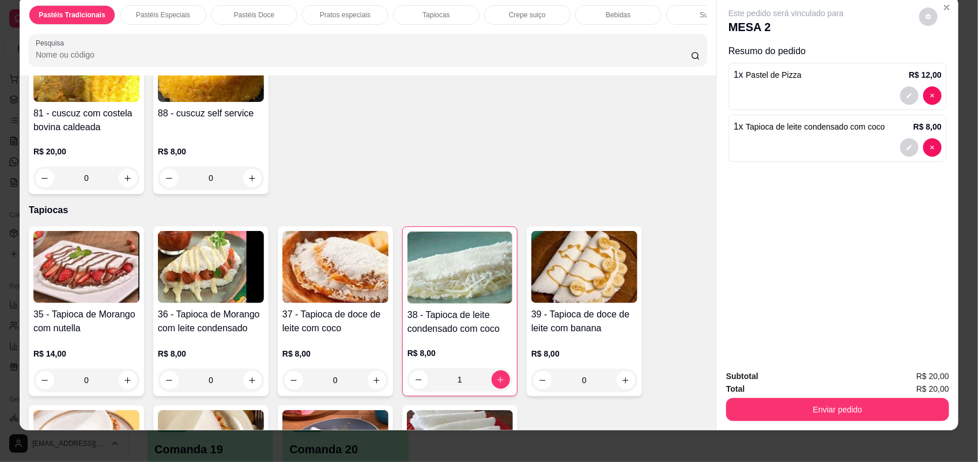
scroll to position [23, 0]
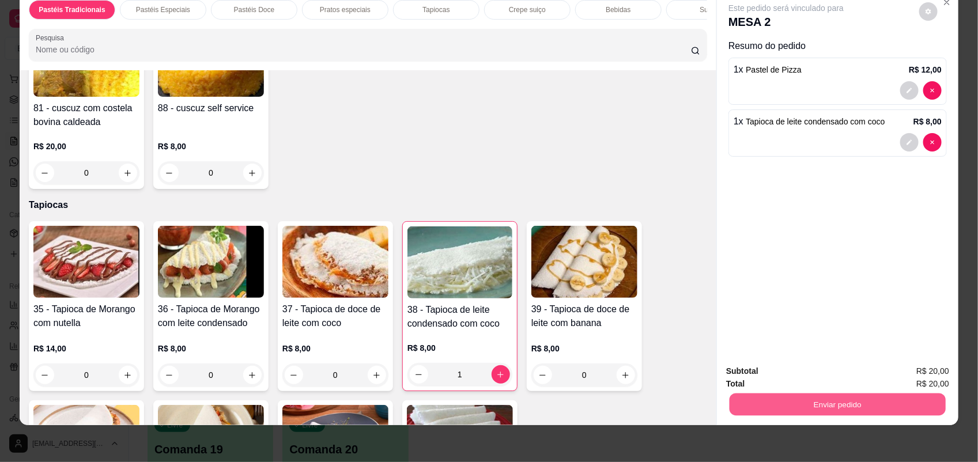
click at [849, 397] on button "Enviar pedido" at bounding box center [838, 405] width 216 height 22
click at [900, 381] on button "Sim, quero registrar" at bounding box center [908, 377] width 86 height 22
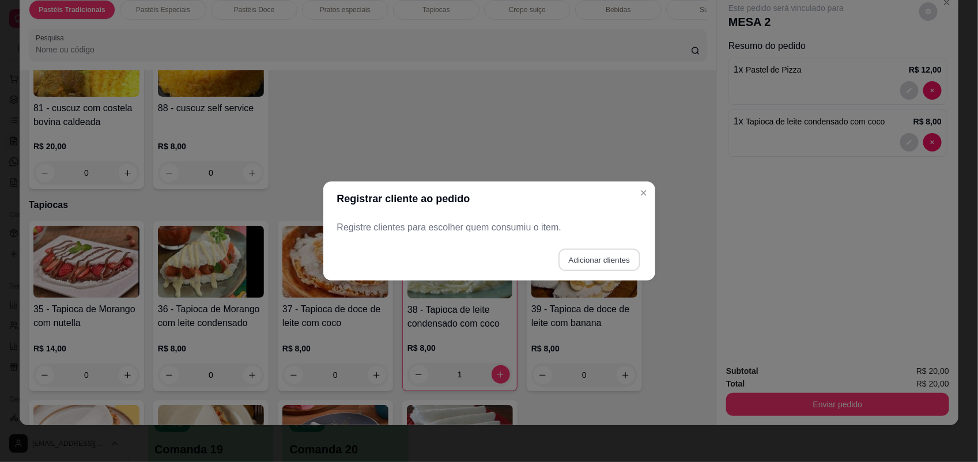
click at [583, 252] on button "Adicionar clientes" at bounding box center [599, 260] width 81 height 22
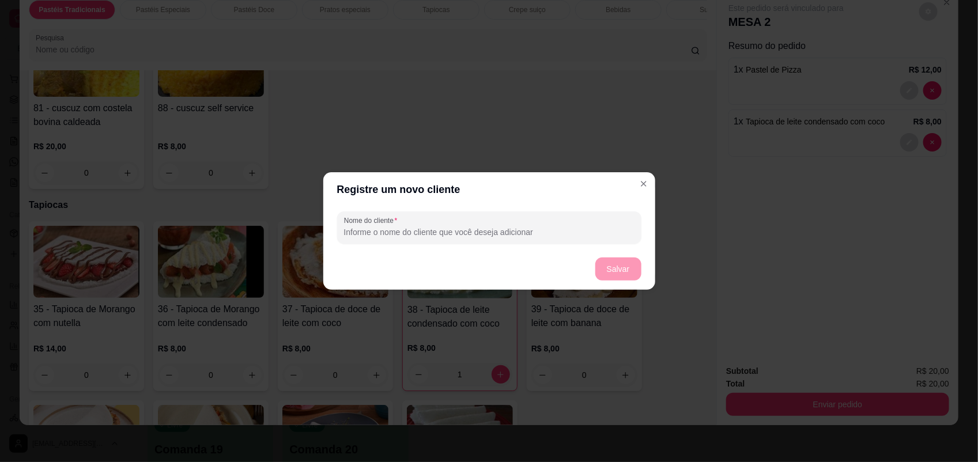
click at [510, 232] on input "Nome do cliente" at bounding box center [489, 233] width 291 height 12
type input "xv"
click at [638, 266] on button "Salvar" at bounding box center [619, 269] width 46 height 23
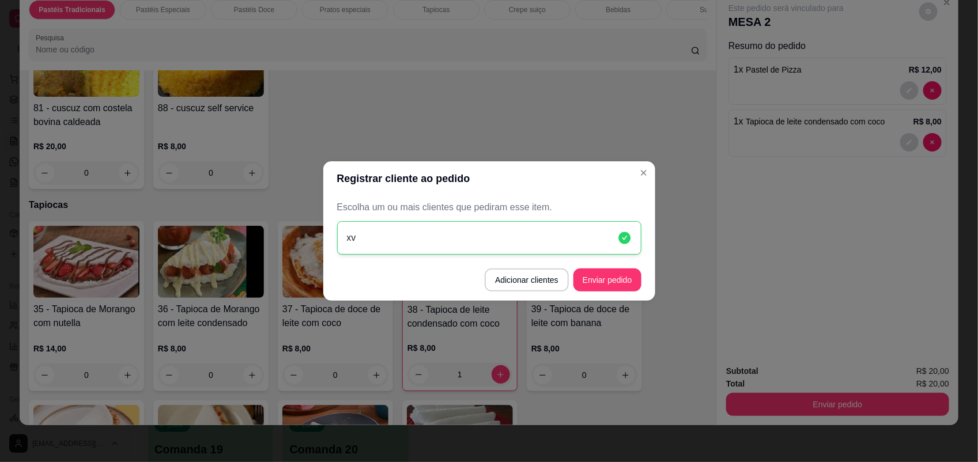
click at [540, 294] on footer "Adicionar clientes Enviar pedido" at bounding box center [489, 280] width 332 height 42
click at [551, 287] on button "Adicionar clientes" at bounding box center [526, 280] width 81 height 22
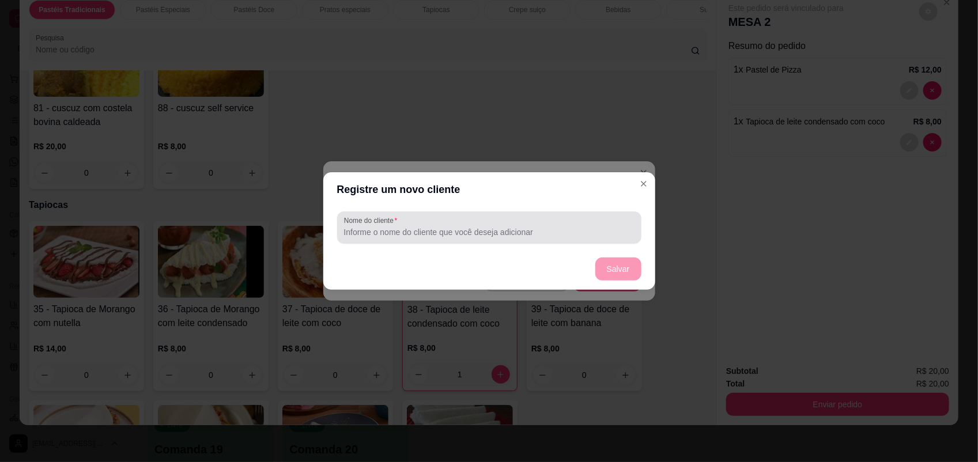
click at [547, 227] on input "Nome do cliente" at bounding box center [489, 233] width 291 height 12
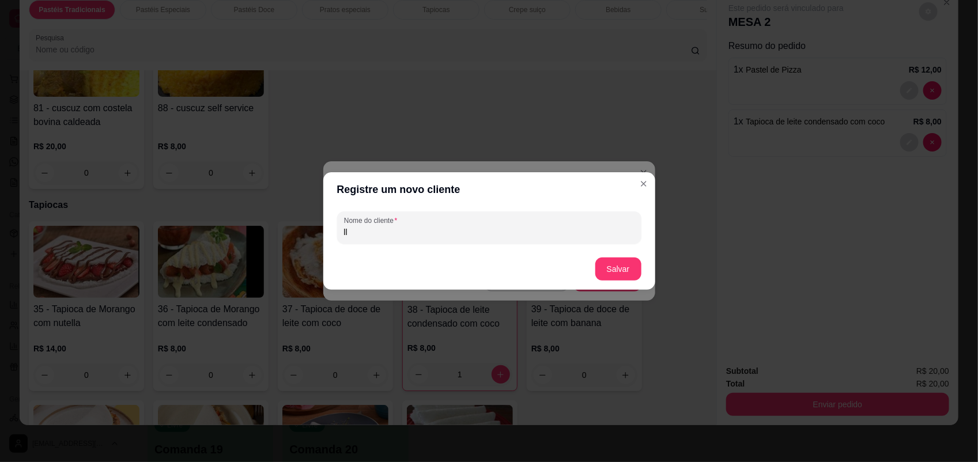
type input "ll"
click at [614, 265] on button "Salvar" at bounding box center [618, 269] width 45 height 22
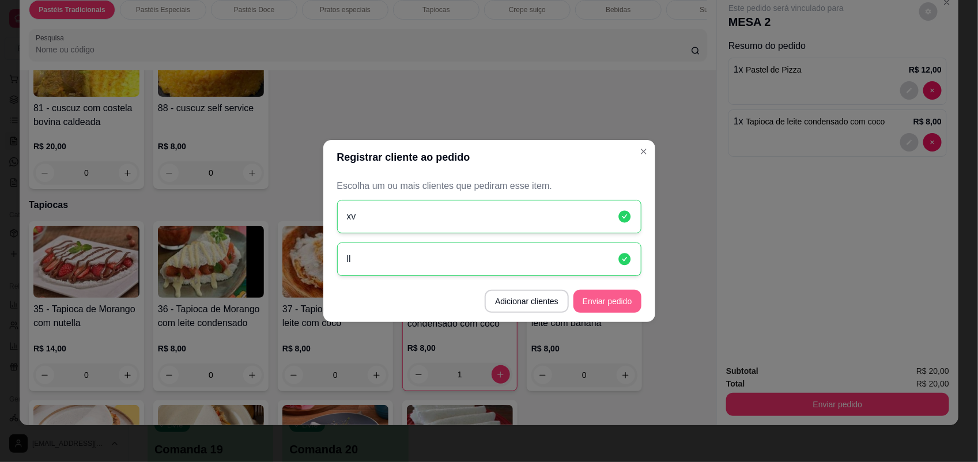
click at [600, 307] on button "Enviar pedido" at bounding box center [608, 301] width 68 height 23
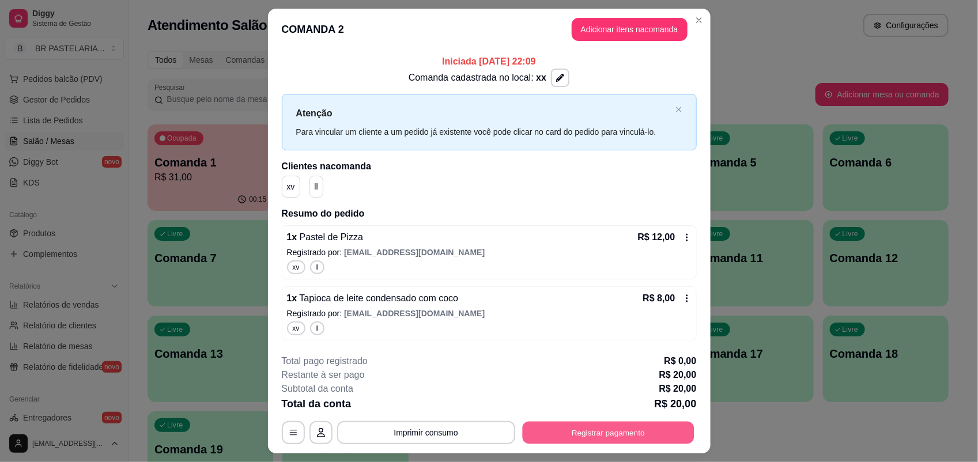
click at [646, 433] on button "Registrar pagamento" at bounding box center [608, 432] width 172 height 22
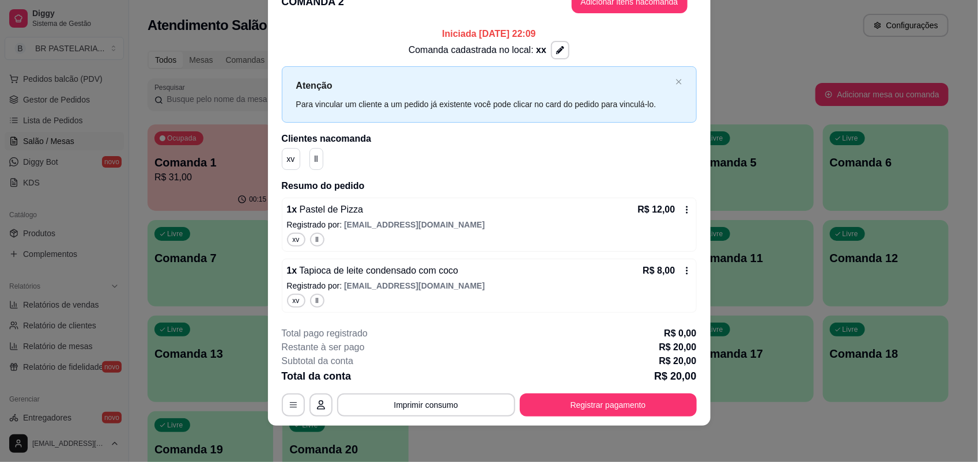
scroll to position [0, 0]
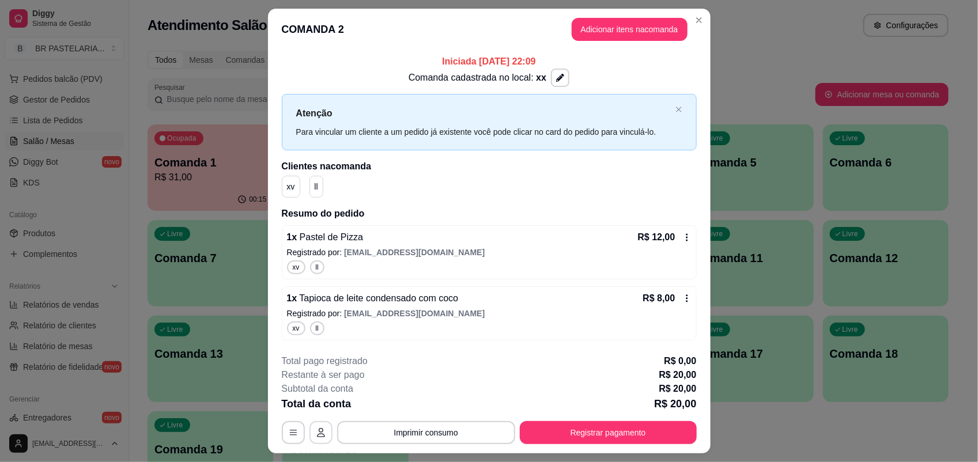
click at [311, 441] on button "button" at bounding box center [321, 432] width 23 height 23
click at [646, 35] on button "Adicionar itens na comanda" at bounding box center [630, 29] width 116 height 23
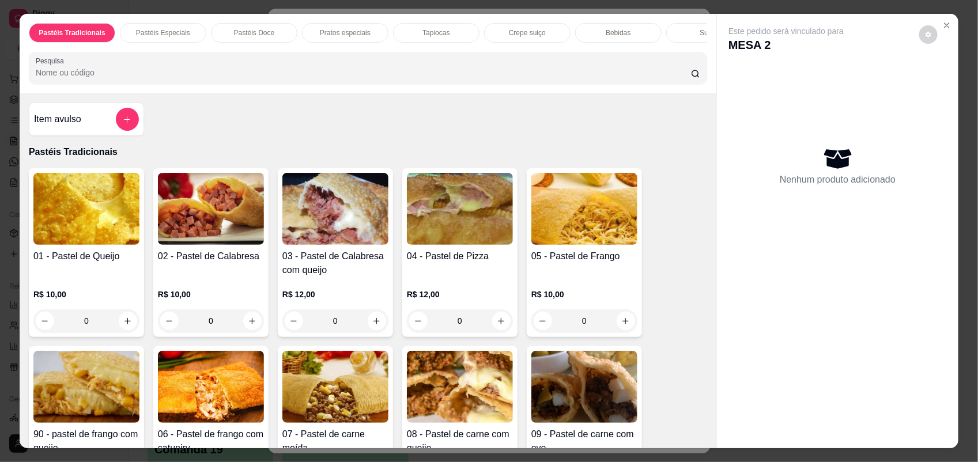
click at [243, 329] on div "0" at bounding box center [211, 321] width 106 height 23
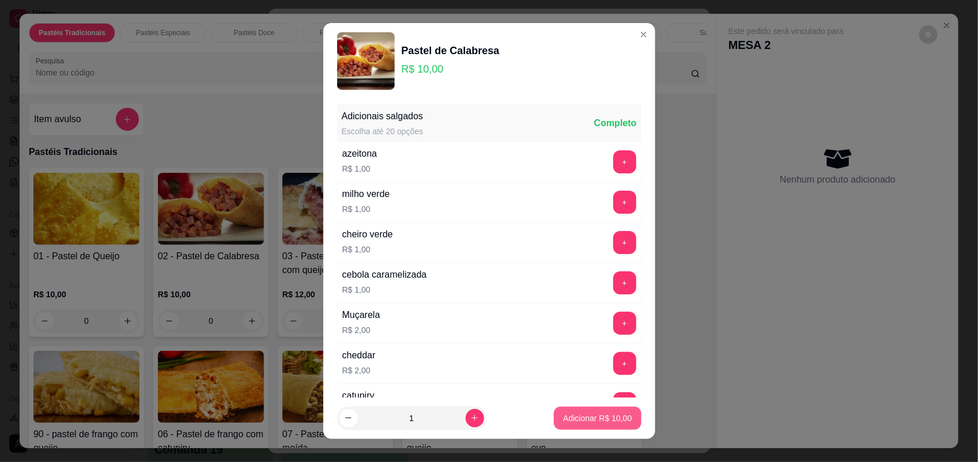
click at [593, 419] on p "Adicionar R$ 10,00" at bounding box center [597, 419] width 69 height 12
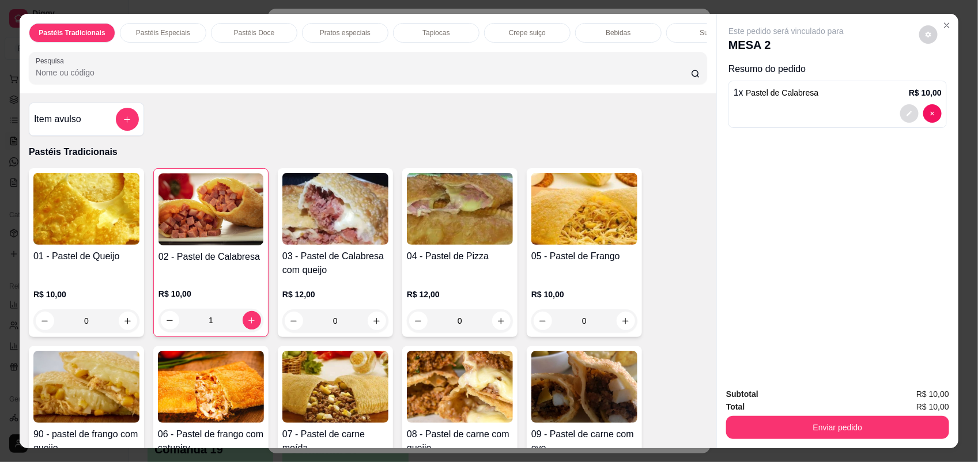
click at [909, 112] on button "decrease-product-quantity" at bounding box center [910, 113] width 18 height 18
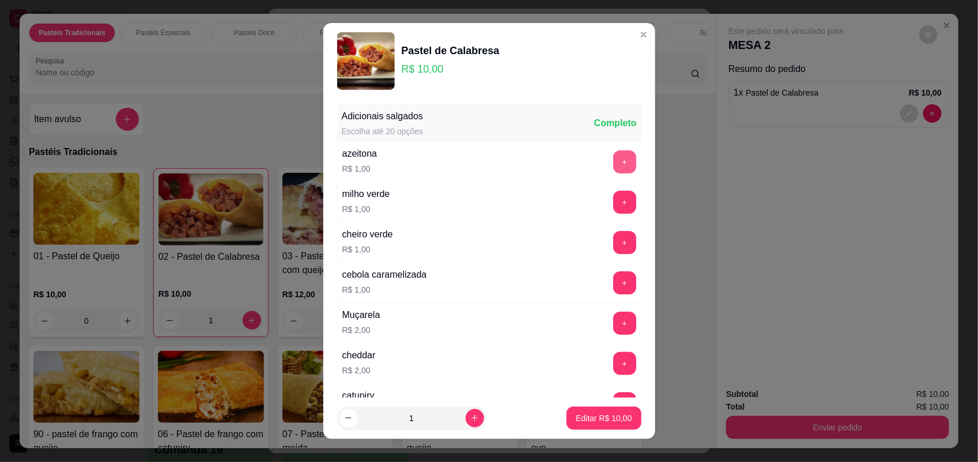
click at [613, 172] on button "+" at bounding box center [624, 161] width 23 height 23
click at [618, 419] on button "Editar R$ 11,00" at bounding box center [604, 418] width 74 height 23
type input "0"
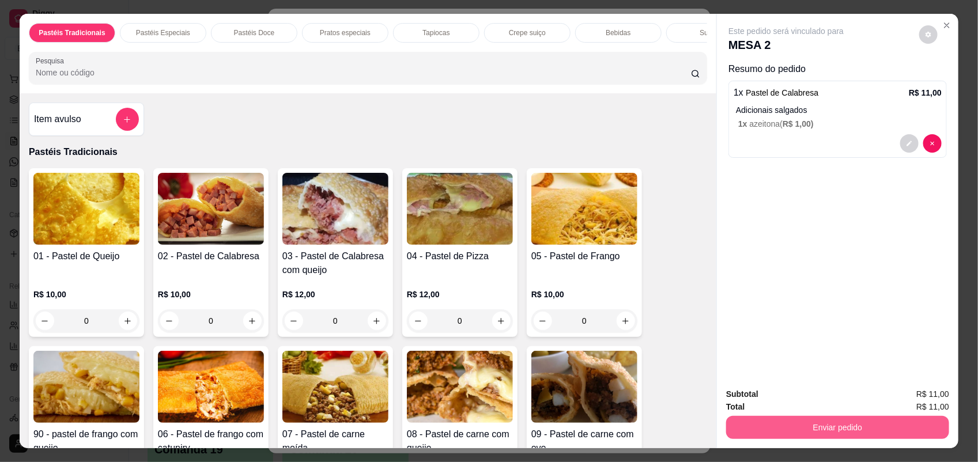
click at [819, 435] on button "Enviar pedido" at bounding box center [837, 427] width 223 height 23
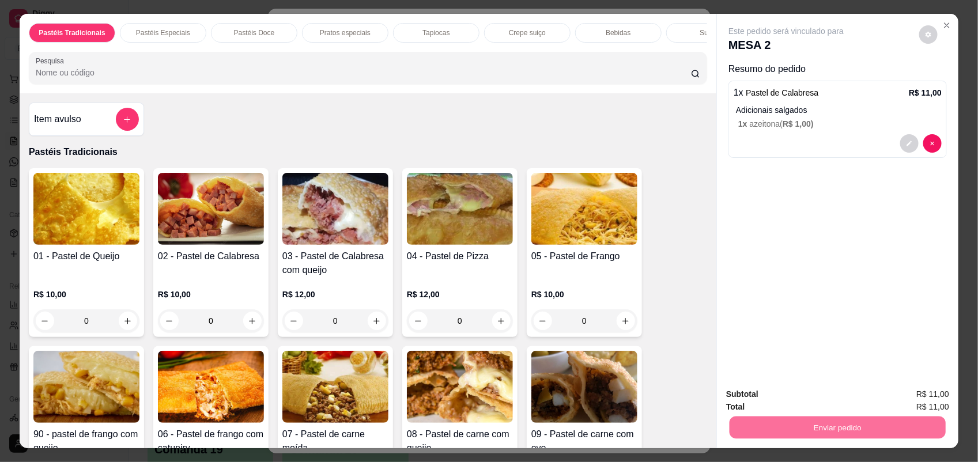
click at [883, 395] on button "Sim, quero registrar" at bounding box center [908, 400] width 86 height 22
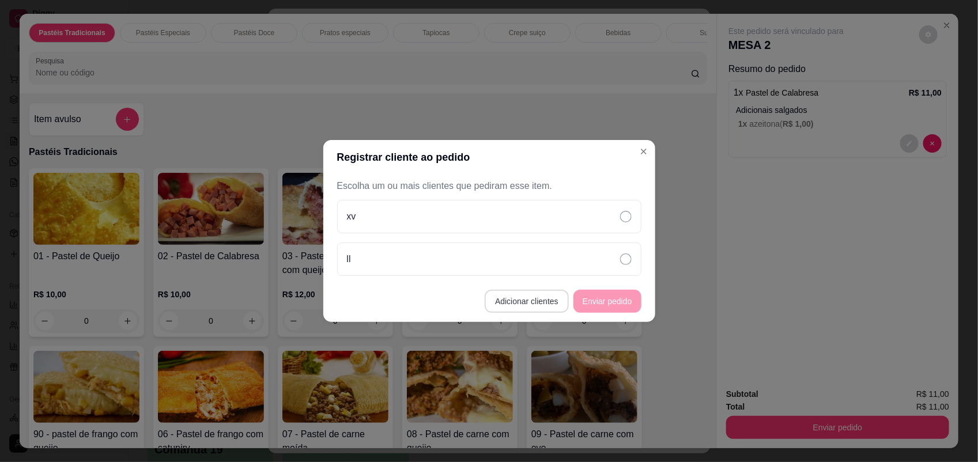
click at [537, 304] on button "Adicionar clientes" at bounding box center [527, 301] width 84 height 23
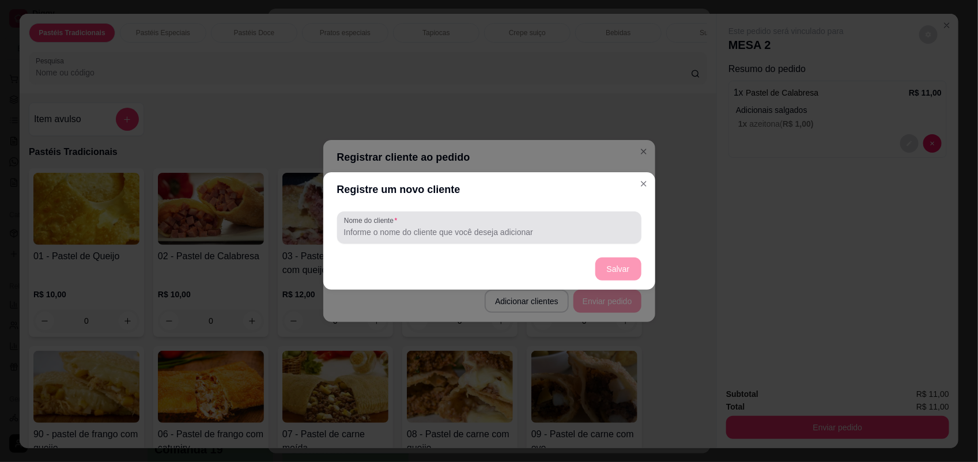
click at [531, 225] on div at bounding box center [489, 227] width 291 height 23
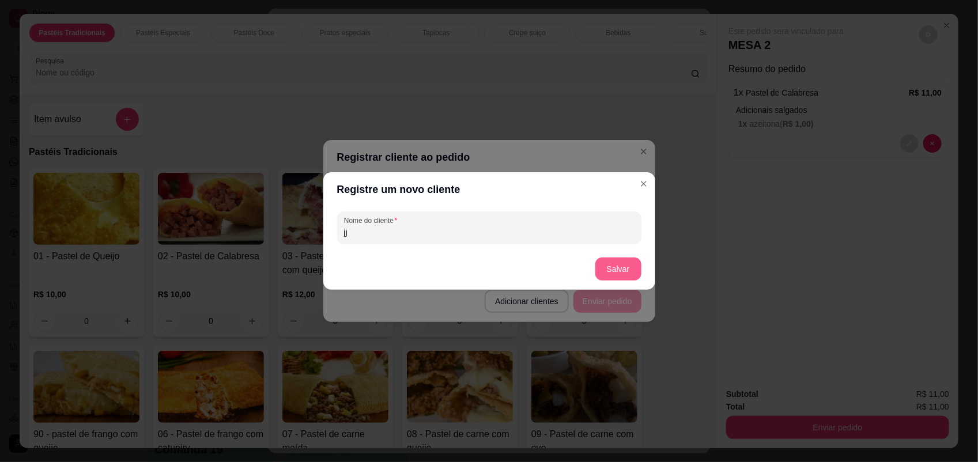
type input "jj"
click at [624, 270] on button "Salvar" at bounding box center [618, 269] width 45 height 22
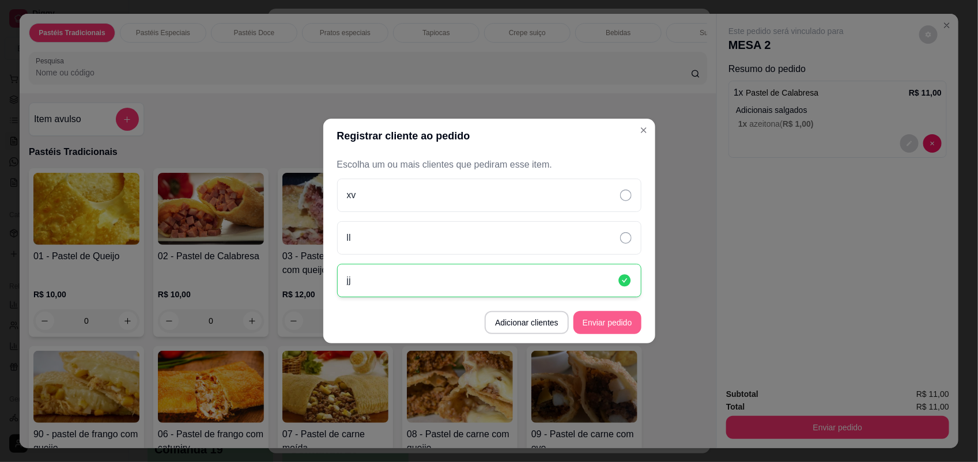
click at [626, 323] on button "Enviar pedido" at bounding box center [608, 322] width 68 height 23
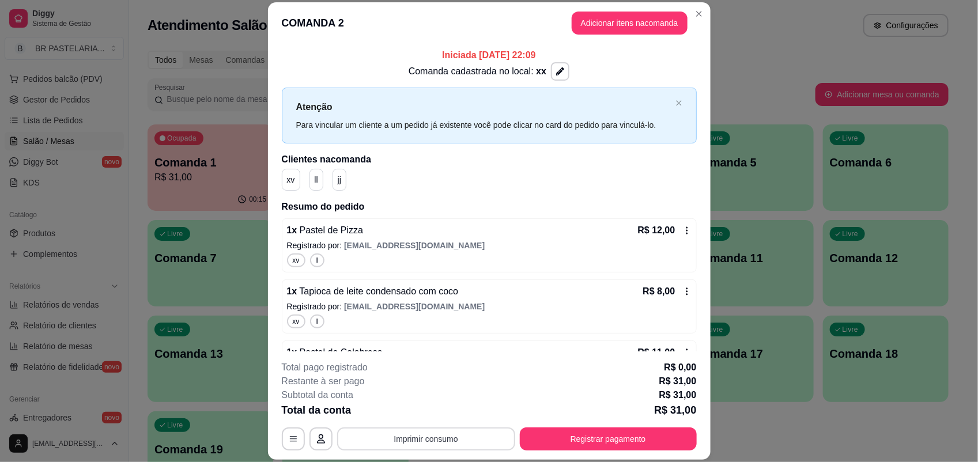
click at [420, 434] on button "Imprimir consumo" at bounding box center [426, 439] width 178 height 23
click at [419, 408] on button "IMPRESSORA" at bounding box center [424, 413] width 81 height 18
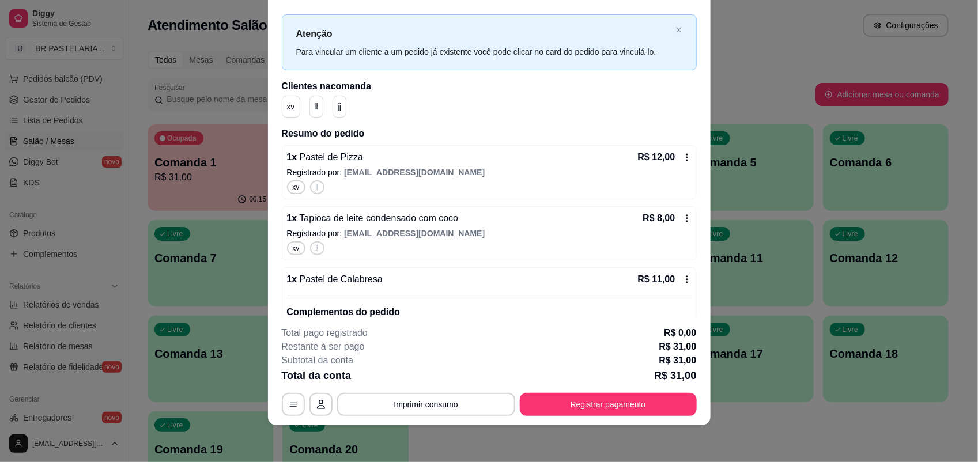
scroll to position [72, 0]
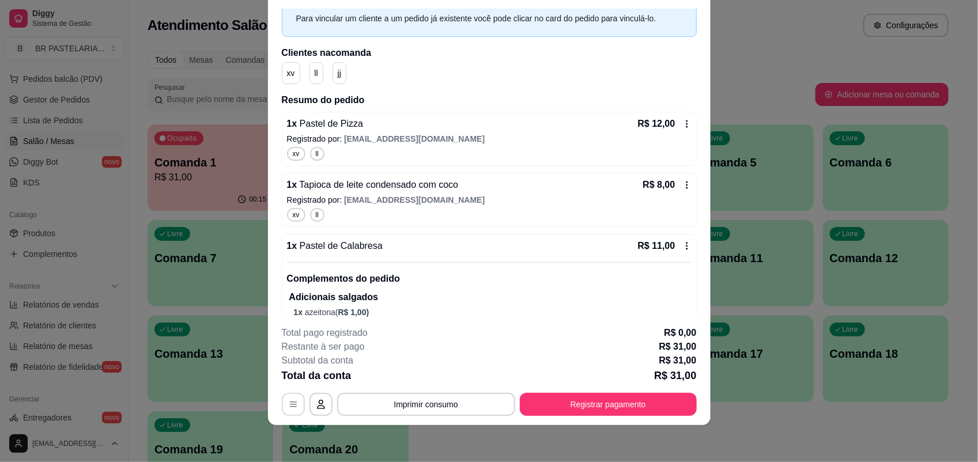
click at [295, 394] on button "button" at bounding box center [293, 404] width 23 height 23
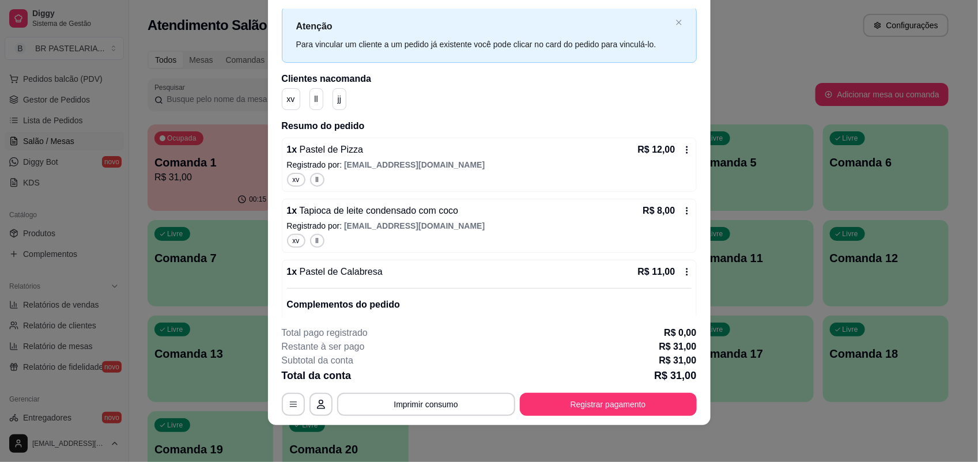
scroll to position [0, 0]
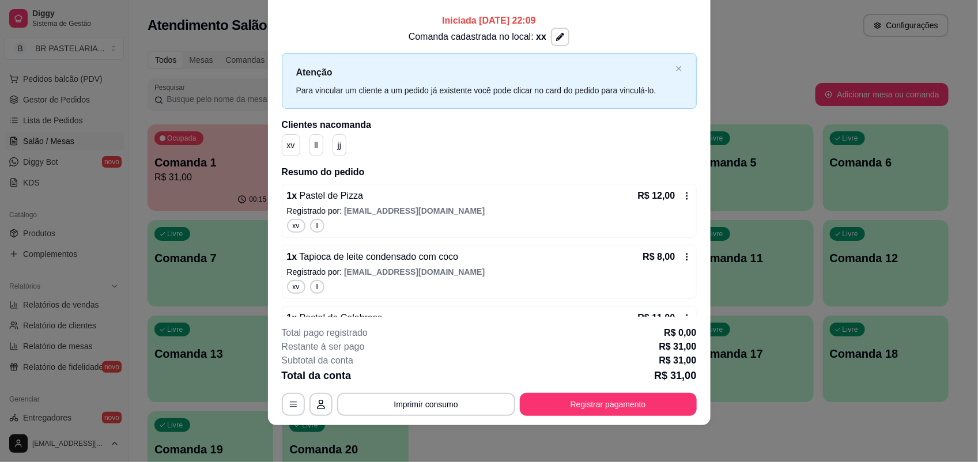
click at [683, 201] on icon at bounding box center [687, 195] width 9 height 9
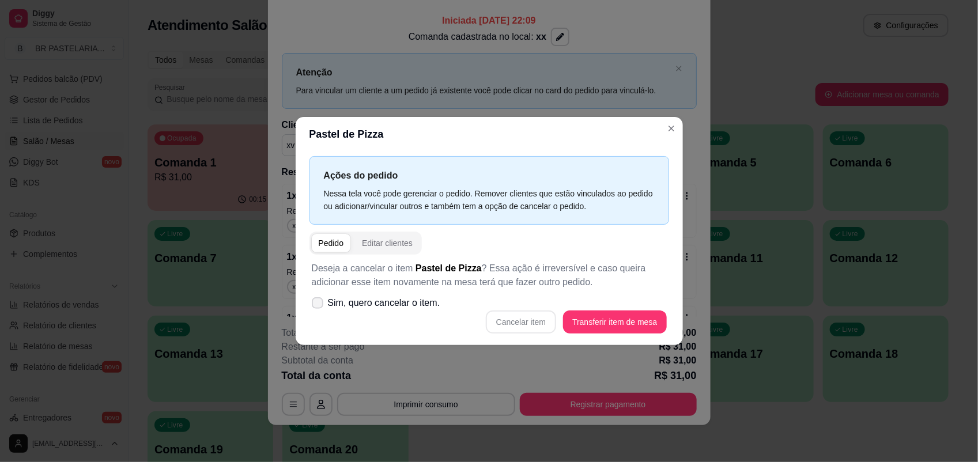
click at [323, 303] on label "Sim, quero cancelar o item." at bounding box center [376, 303] width 138 height 23
click at [319, 306] on input "Sim, quero cancelar o item." at bounding box center [314, 309] width 7 height 7
checkbox input "true"
click at [535, 327] on button "Cancelar item" at bounding box center [521, 322] width 70 height 23
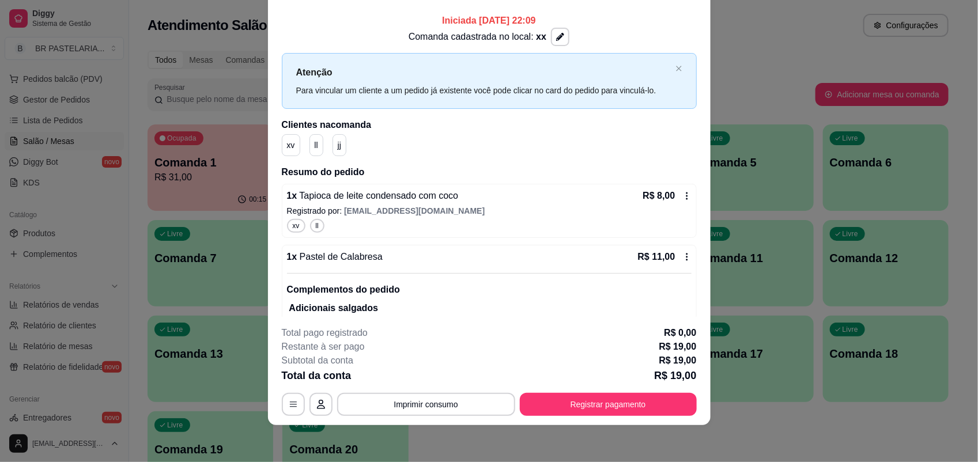
click at [683, 198] on icon at bounding box center [687, 195] width 9 height 9
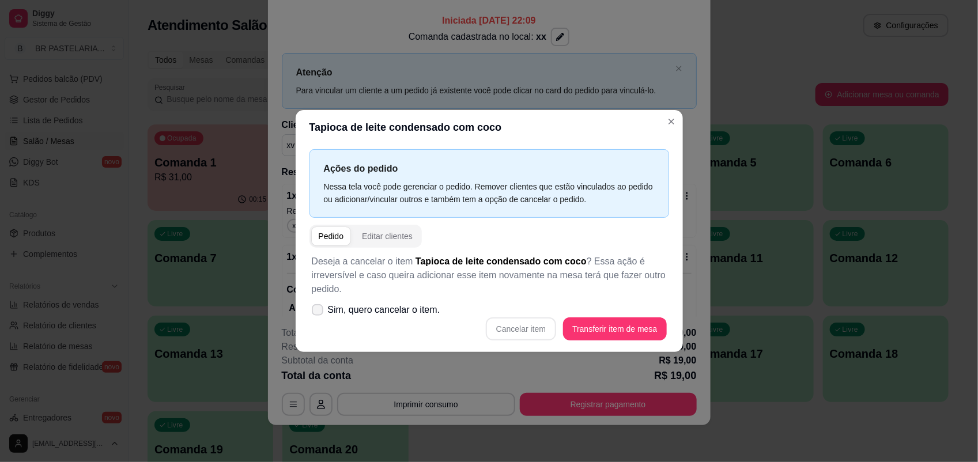
click at [329, 309] on span "Sim, quero cancelar o item." at bounding box center [384, 310] width 112 height 14
click at [319, 312] on input "Sim, quero cancelar o item." at bounding box center [314, 315] width 7 height 7
checkbox input "true"
click at [526, 332] on button "Cancelar item" at bounding box center [521, 329] width 70 height 23
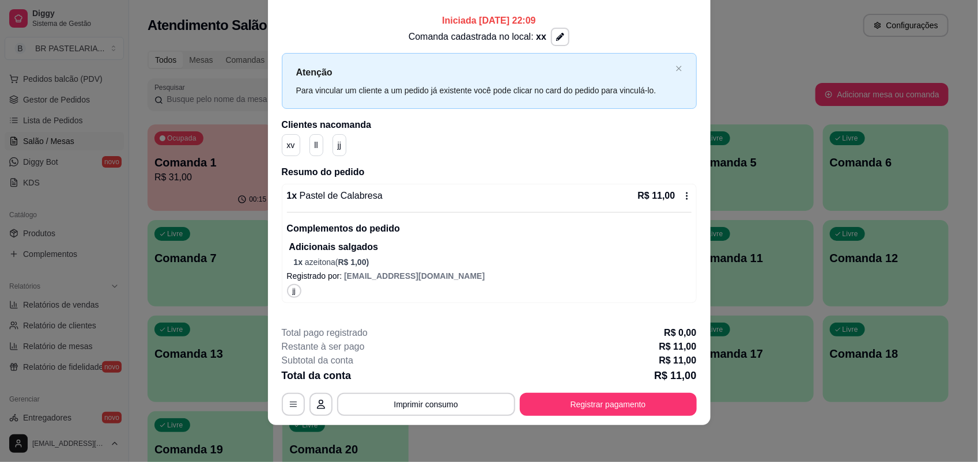
click at [683, 199] on icon at bounding box center [687, 195] width 9 height 9
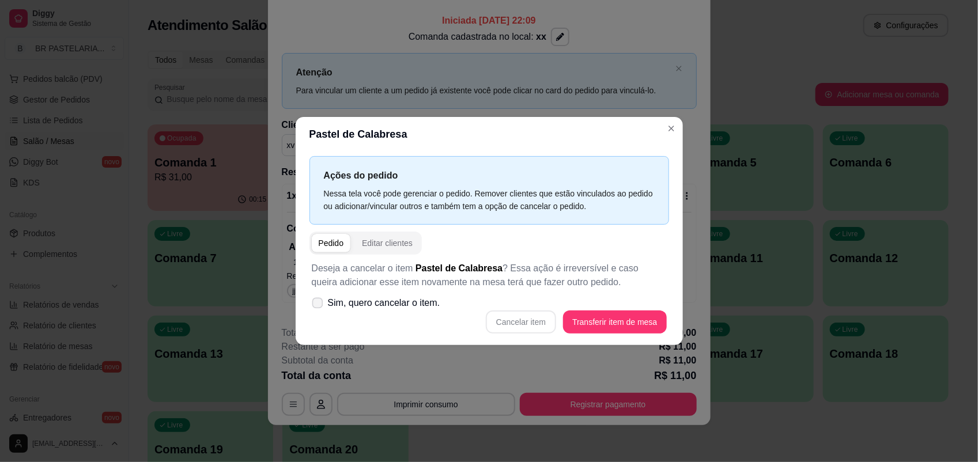
click at [321, 293] on label "Sim, quero cancelar o item." at bounding box center [376, 303] width 138 height 23
click at [319, 306] on input "Sim, quero cancelar o item." at bounding box center [314, 309] width 7 height 7
checkbox input "true"
click at [512, 329] on button "Cancelar item" at bounding box center [521, 322] width 70 height 23
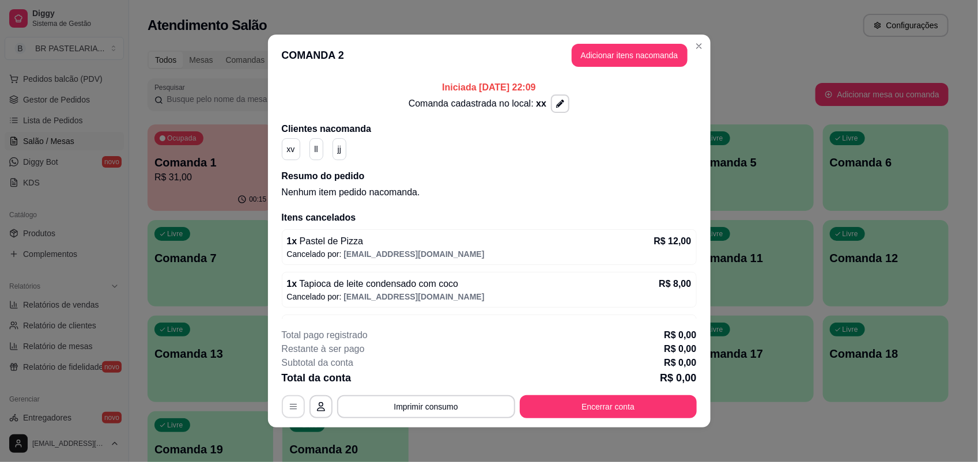
click at [290, 409] on icon "button" at bounding box center [293, 407] width 7 height 5
click at [654, 243] on p "R$ 12,00" at bounding box center [672, 242] width 37 height 14
click at [556, 101] on icon "button" at bounding box center [560, 104] width 8 height 8
click at [629, 131] on h2 "Clientes na comanda" at bounding box center [489, 129] width 415 height 14
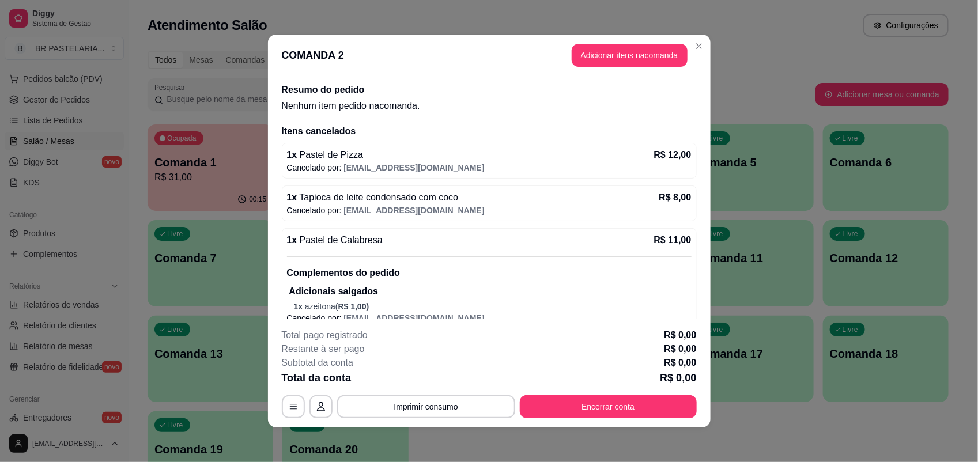
scroll to position [101, 0]
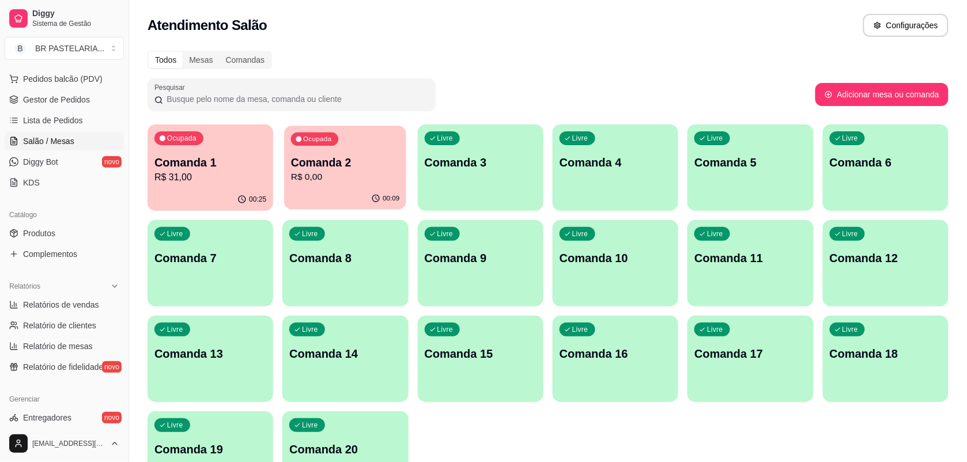
click at [395, 175] on p "R$ 0,00" at bounding box center [345, 177] width 108 height 13
click at [361, 168] on p "Comanda 2" at bounding box center [345, 163] width 112 height 16
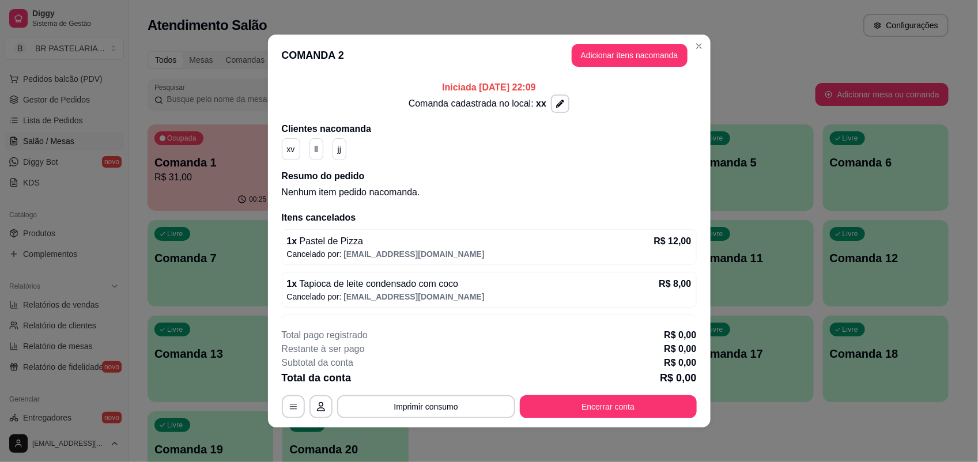
scroll to position [2, 0]
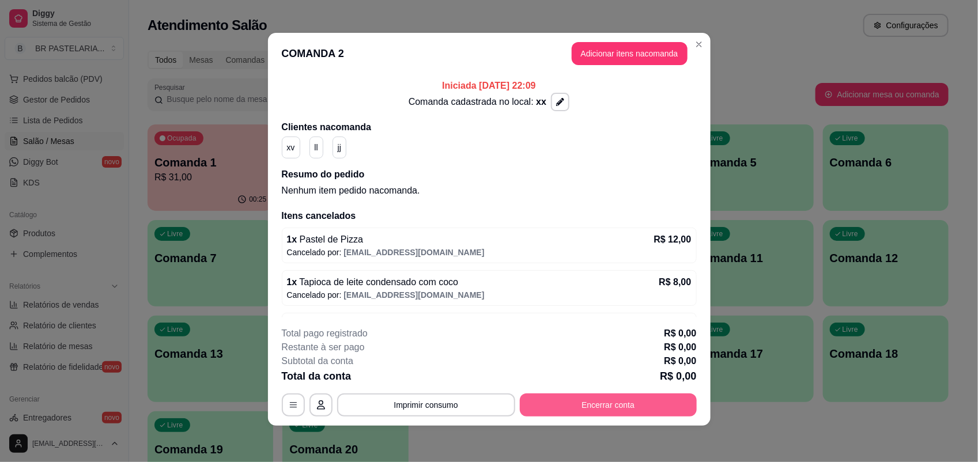
click at [547, 405] on button "Encerrar conta" at bounding box center [608, 405] width 177 height 23
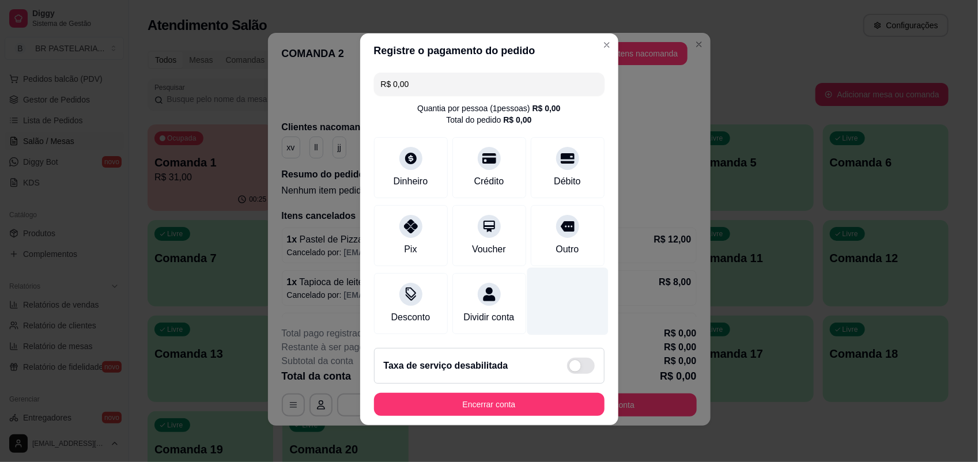
scroll to position [9, 0]
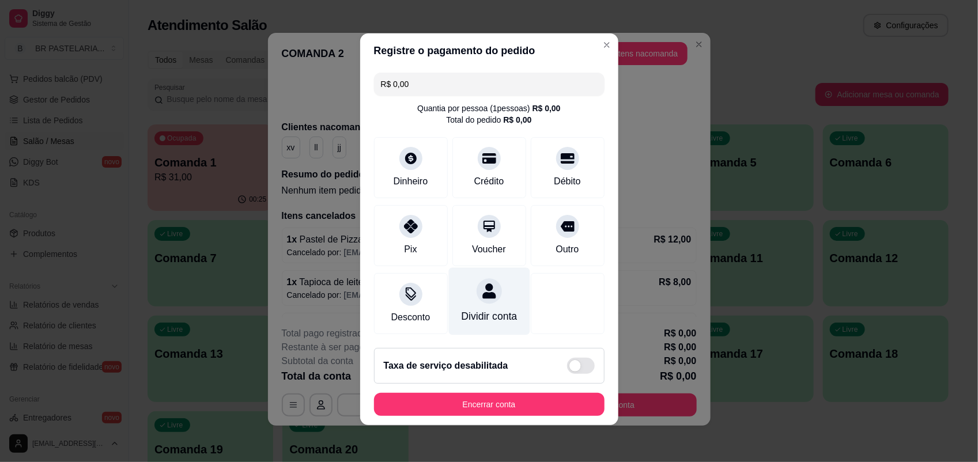
click at [487, 309] on div "Dividir conta" at bounding box center [489, 316] width 56 height 15
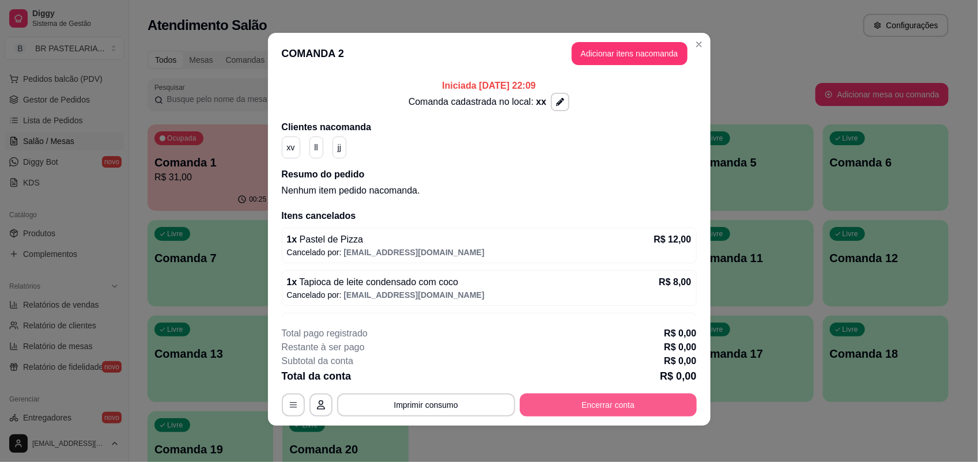
click at [635, 396] on button "Encerrar conta" at bounding box center [608, 405] width 177 height 23
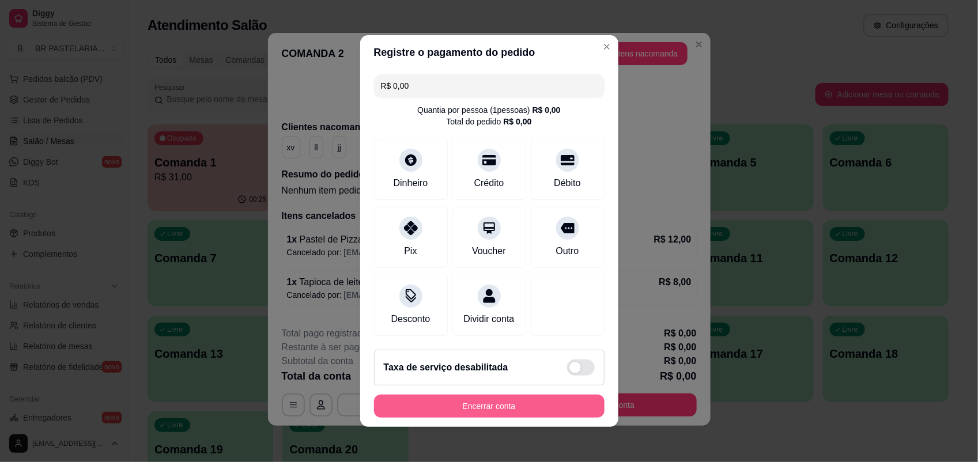
click at [559, 406] on button "Encerrar conta" at bounding box center [489, 406] width 231 height 23
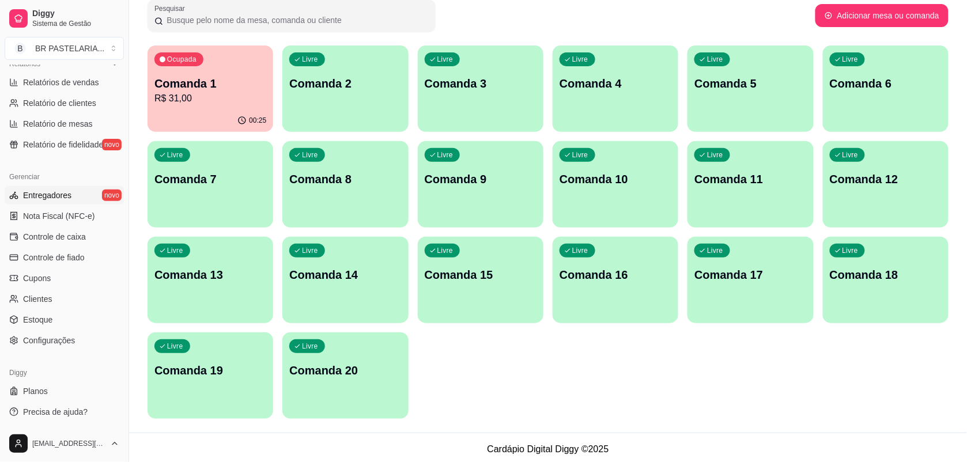
scroll to position [82, 0]
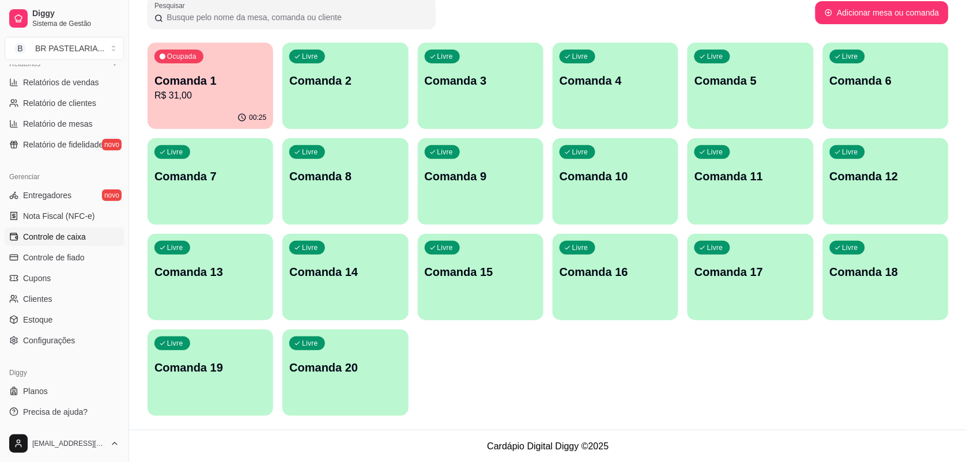
click at [73, 229] on link "Controle de caixa" at bounding box center [64, 237] width 119 height 18
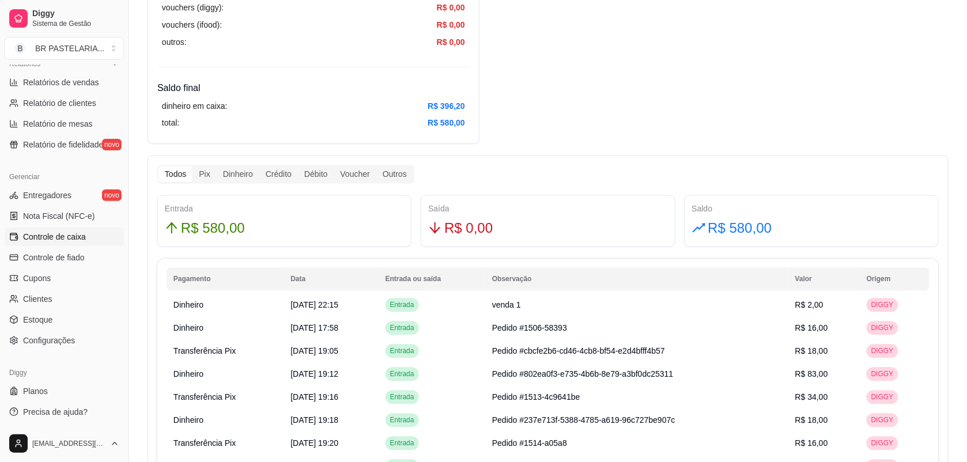
scroll to position [577, 0]
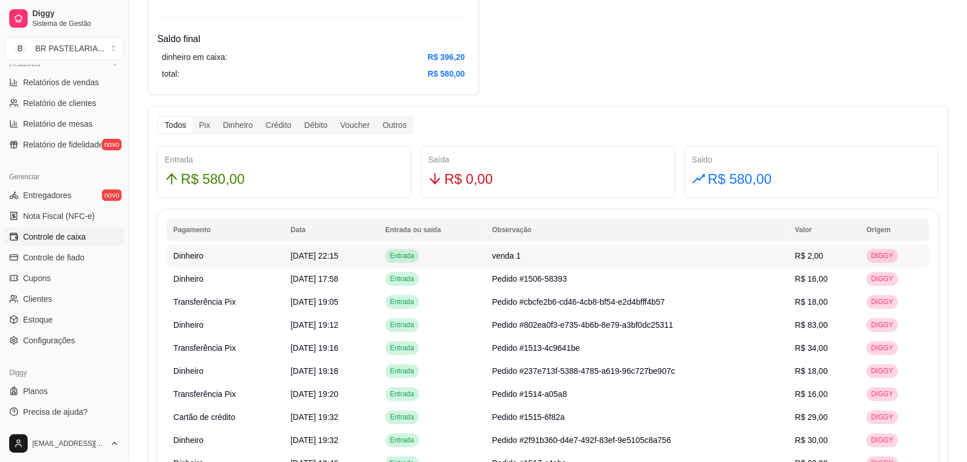
click at [455, 258] on td "Entrada" at bounding box center [432, 256] width 107 height 23
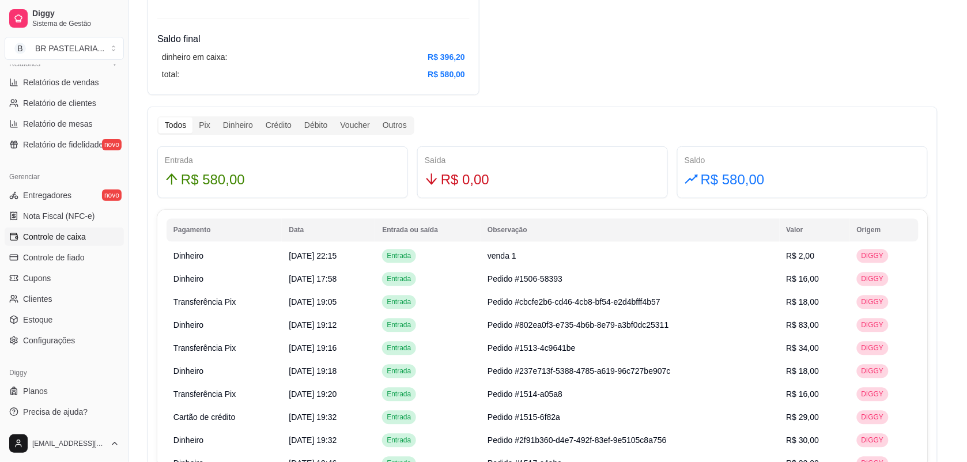
click at [455, 258] on label "Voucher" at bounding box center [483, 246] width 97 height 48
click at [443, 231] on button "Voucher" at bounding box center [438, 225] width 9 height 9
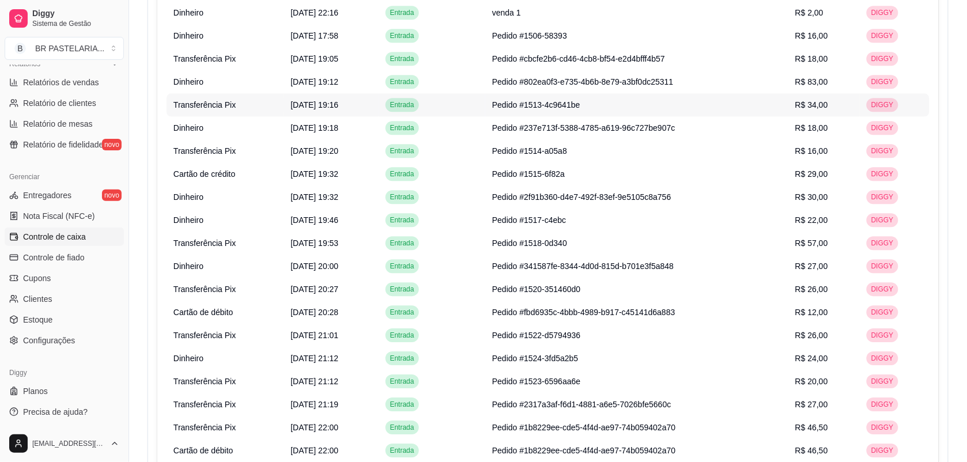
scroll to position [937, 0]
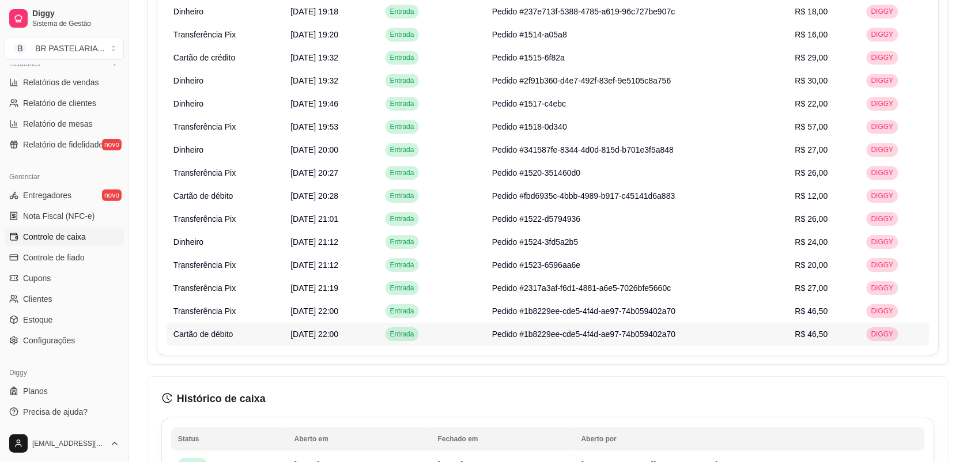
click at [485, 336] on td "Entrada" at bounding box center [432, 334] width 107 height 23
click at [417, 333] on span "Entrada" at bounding box center [402, 334] width 29 height 9
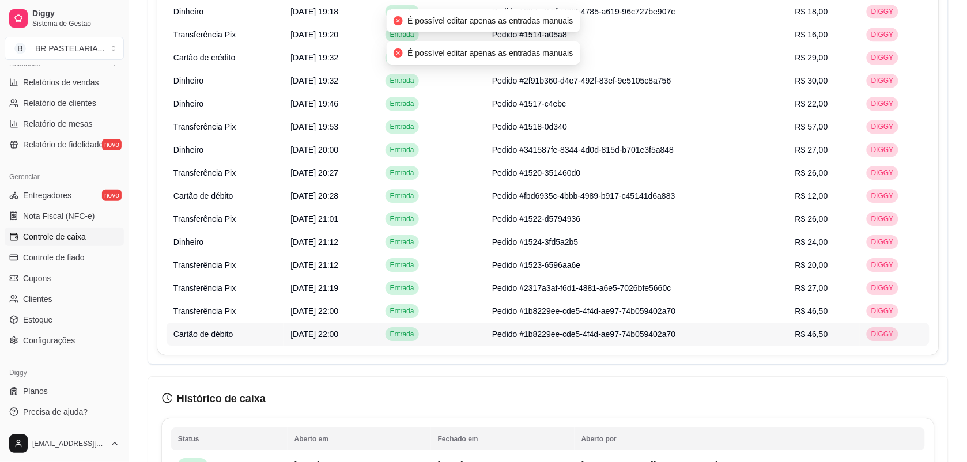
click at [341, 323] on td "[DATE] 22:00" at bounding box center [331, 334] width 95 height 23
click at [342, 339] on td "[DATE] 22:00" at bounding box center [331, 334] width 95 height 23
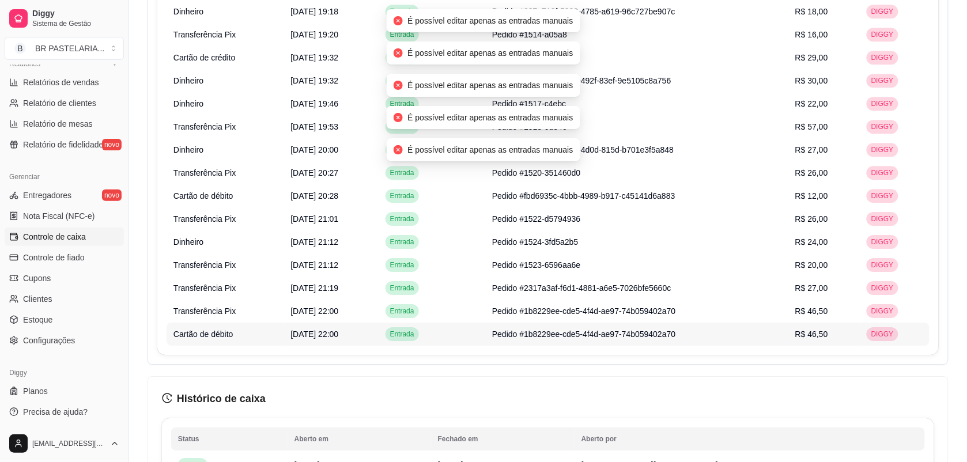
click at [342, 339] on td "[DATE] 22:00" at bounding box center [331, 334] width 95 height 23
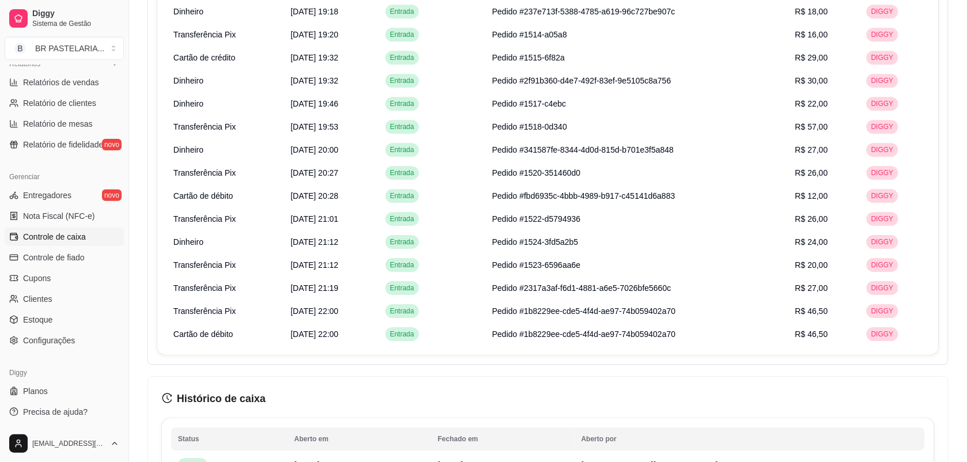
drag, startPoint x: 872, startPoint y: 332, endPoint x: 843, endPoint y: 363, distance: 42.4
click at [843, 363] on div "Todos Pix Dinheiro Crédito Débito Voucher Outros Entrada R$ 580,00 Saída R$ 0,0…" at bounding box center [548, 55] width 801 height 619
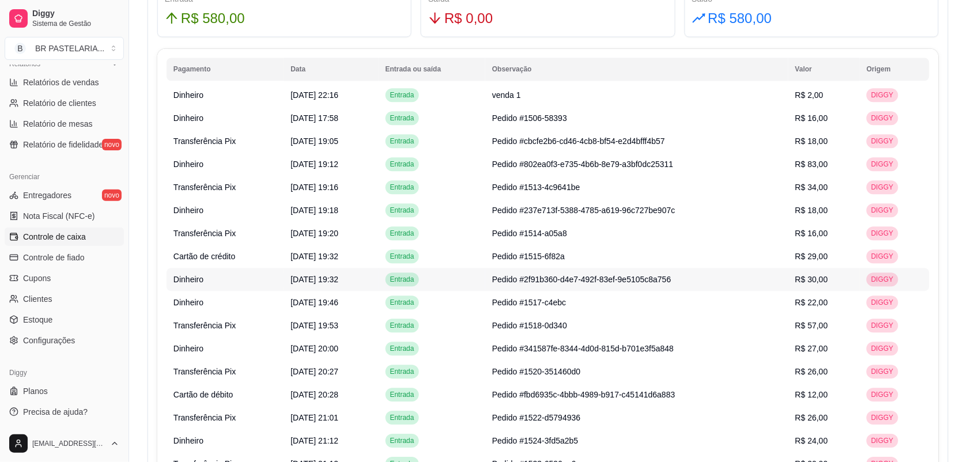
scroll to position [721, 0]
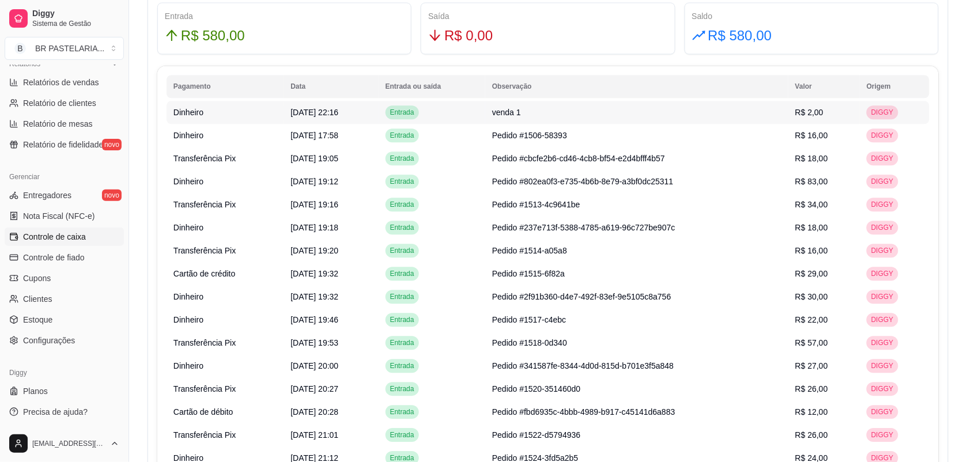
click at [378, 114] on td "[DATE] 22:16" at bounding box center [331, 112] width 95 height 23
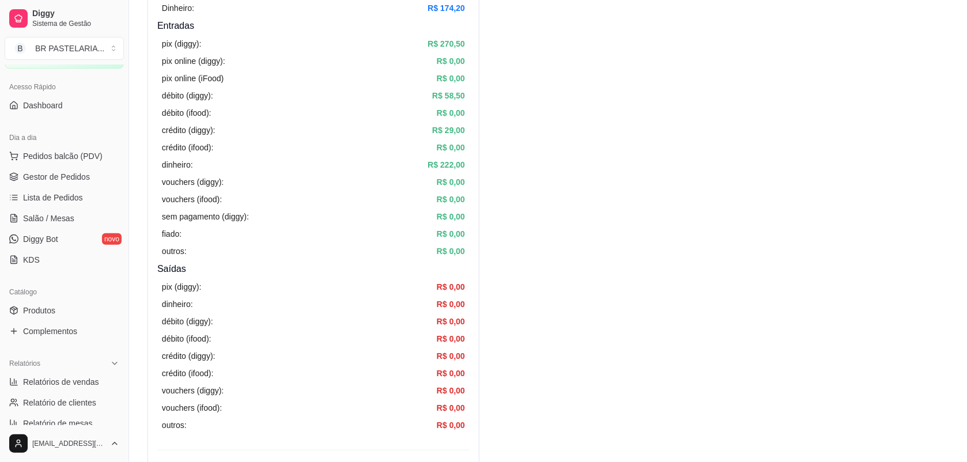
scroll to position [0, 0]
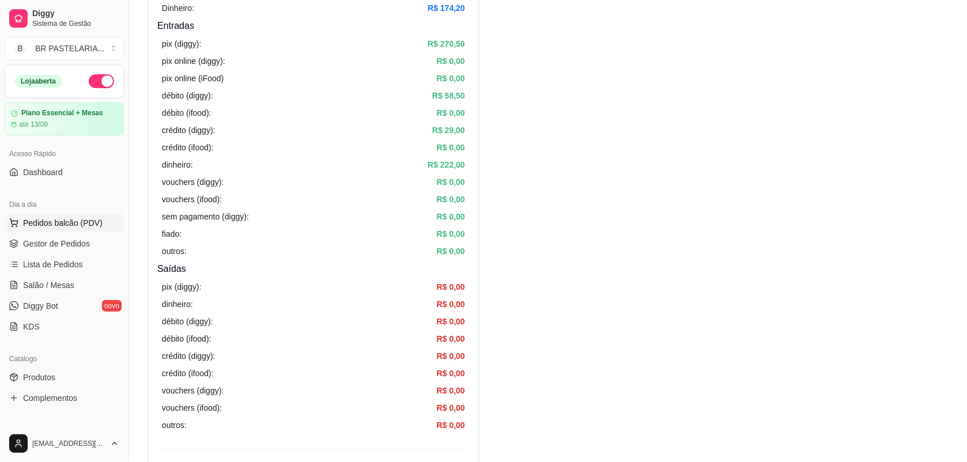
click at [107, 217] on button "Pedidos balcão (PDV)" at bounding box center [64, 223] width 119 height 18
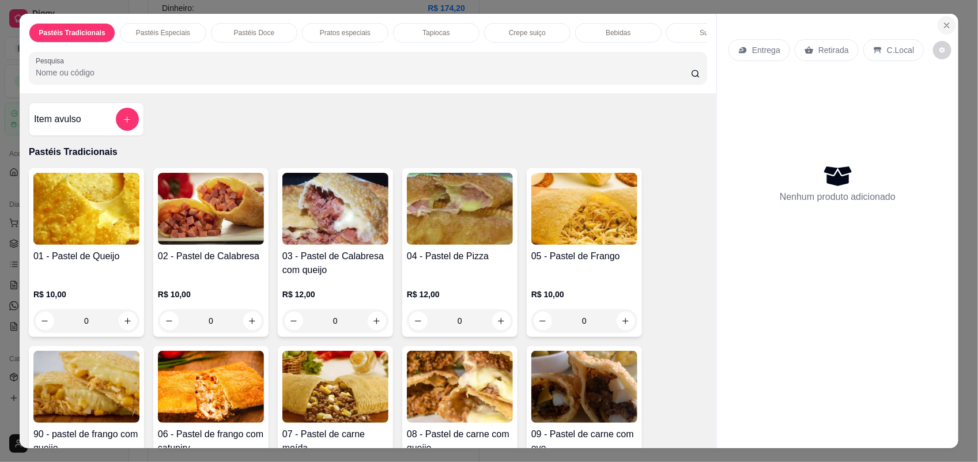
click at [943, 25] on icon "Close" at bounding box center [947, 25] width 9 height 9
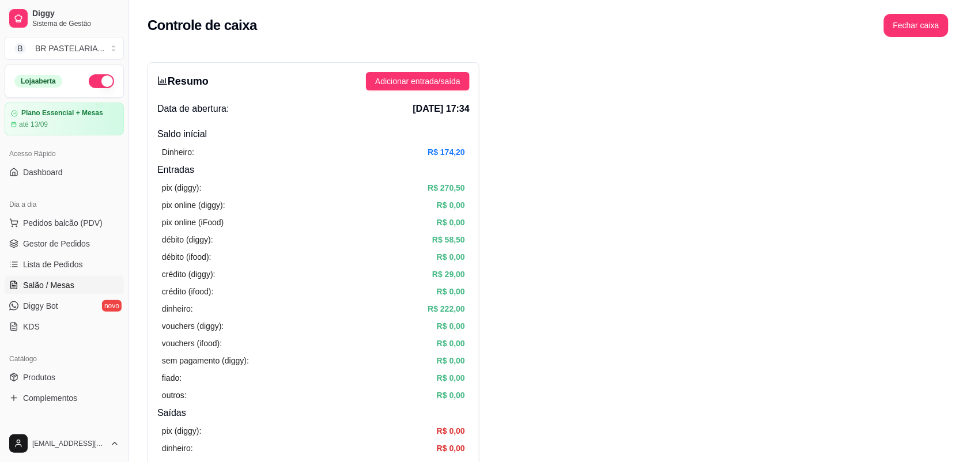
click at [74, 291] on link "Salão / Mesas" at bounding box center [64, 285] width 119 height 18
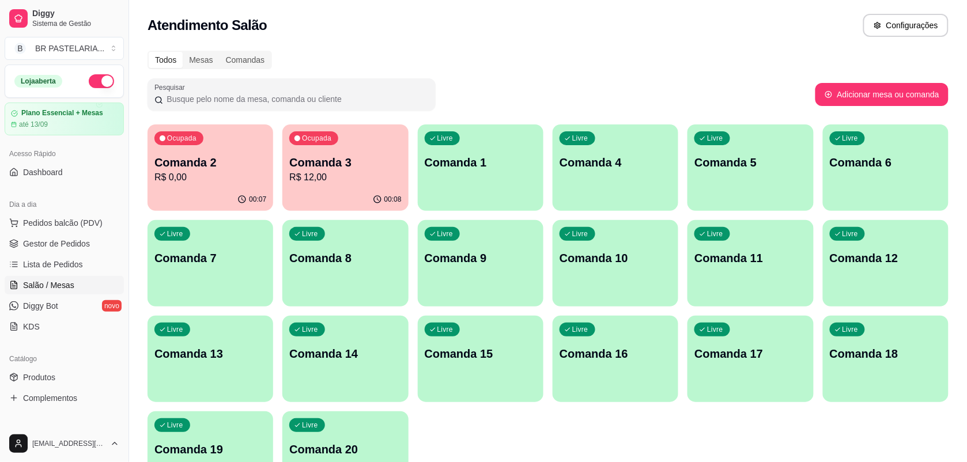
click at [365, 178] on p "R$ 12,00" at bounding box center [345, 178] width 112 height 14
click at [229, 182] on p "R$ 0,00" at bounding box center [211, 178] width 112 height 14
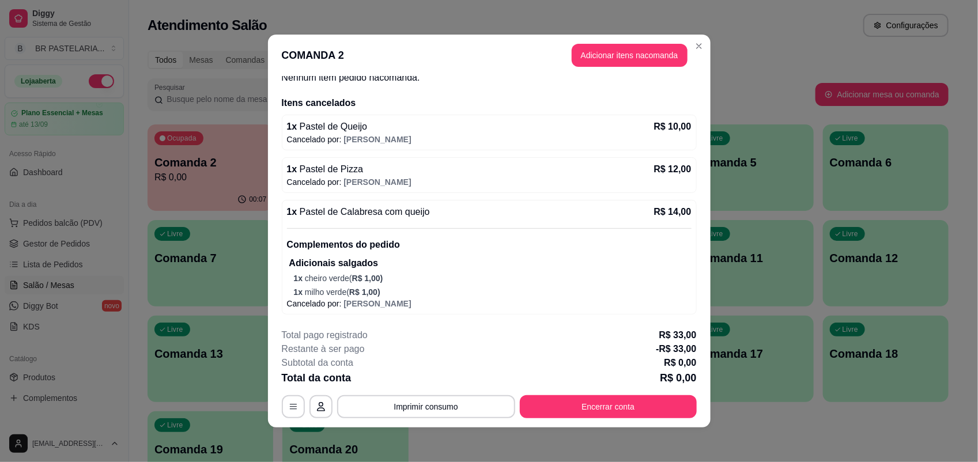
scroll to position [2, 0]
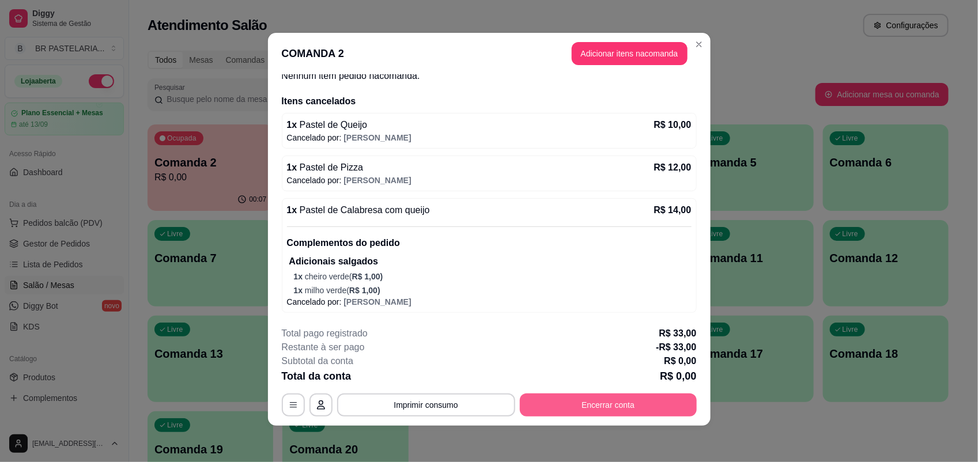
click at [619, 406] on button "Encerrar conta" at bounding box center [608, 405] width 177 height 23
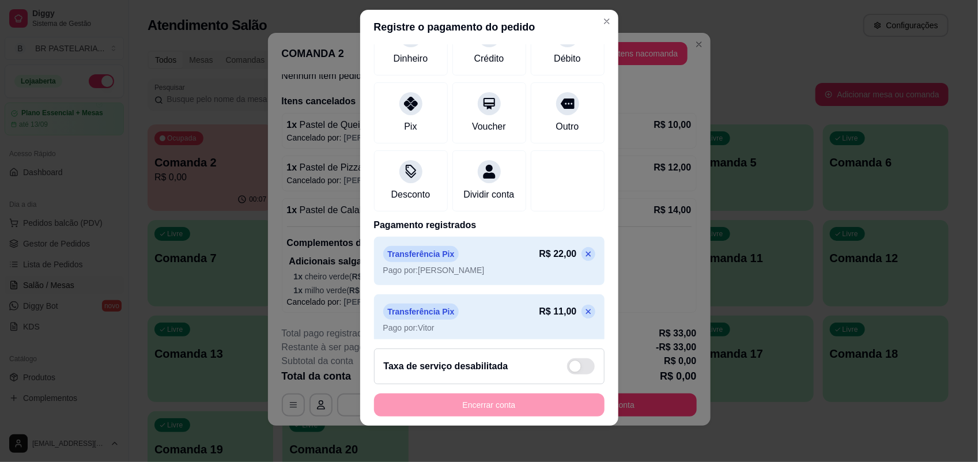
scroll to position [122, 0]
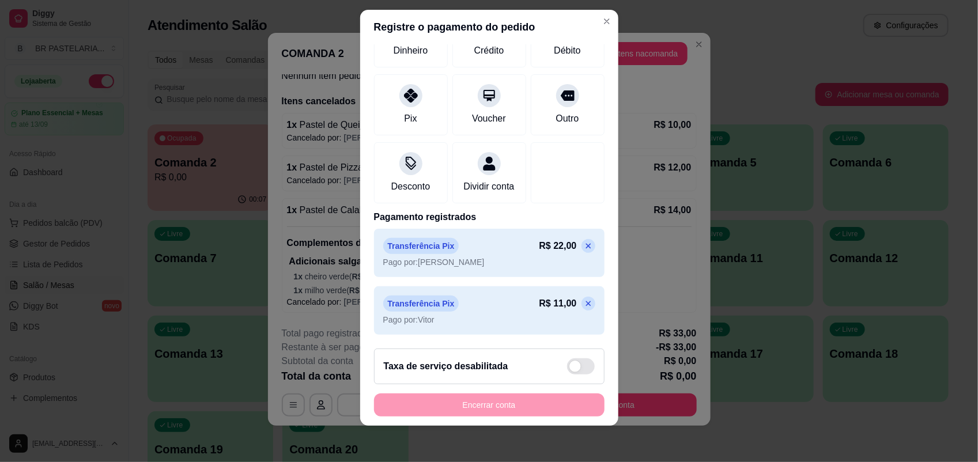
click at [584, 246] on icon at bounding box center [588, 246] width 9 height 9
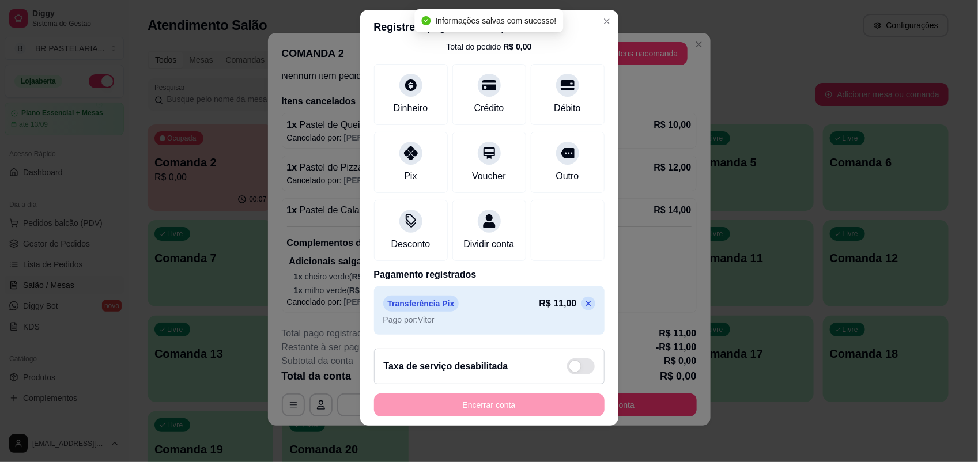
scroll to position [64, 0]
click at [584, 304] on icon at bounding box center [588, 303] width 9 height 9
type input "R$ 0,00"
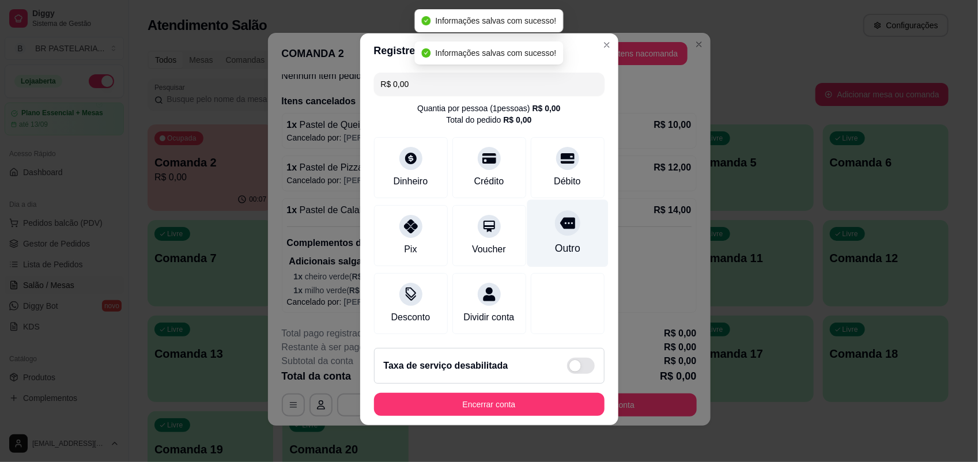
scroll to position [0, 0]
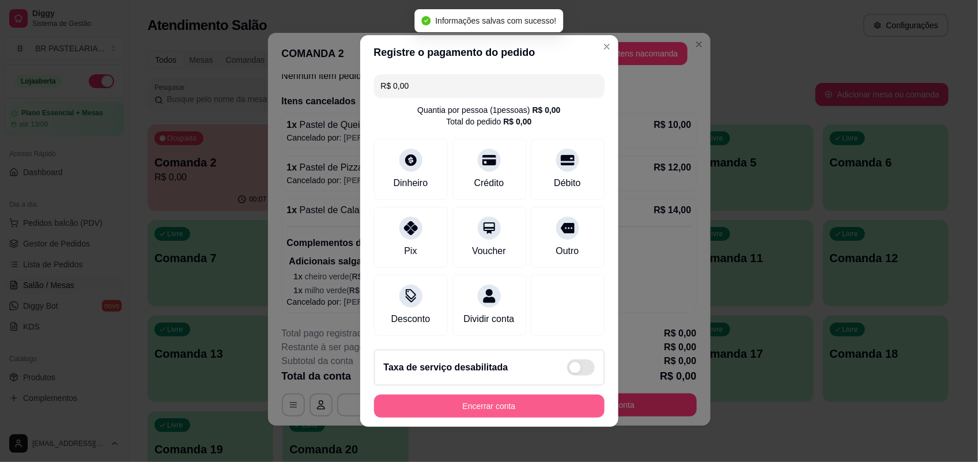
click at [538, 413] on button "Encerrar conta" at bounding box center [489, 406] width 231 height 23
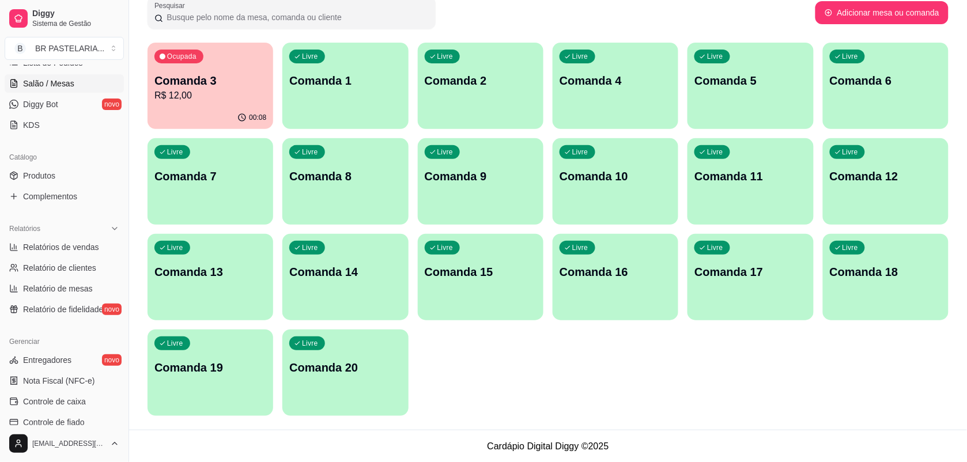
scroll to position [150, 0]
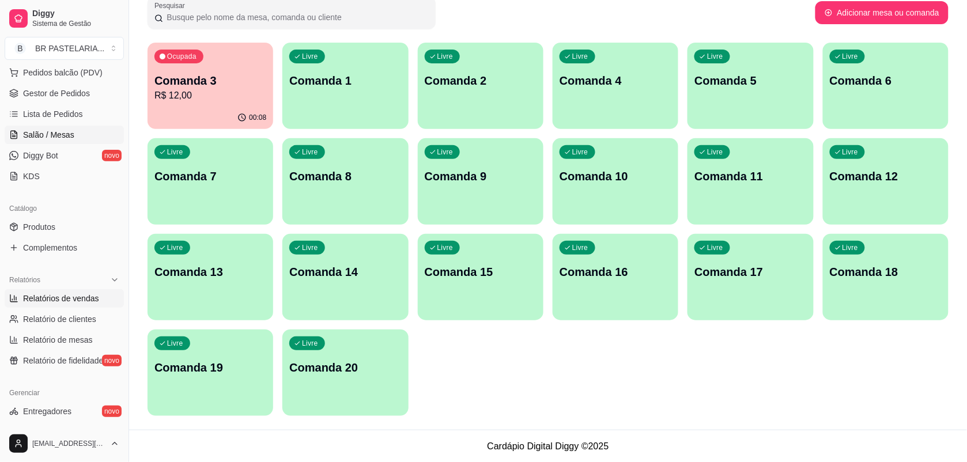
click at [56, 300] on span "Relatórios de vendas" at bounding box center [61, 299] width 76 height 12
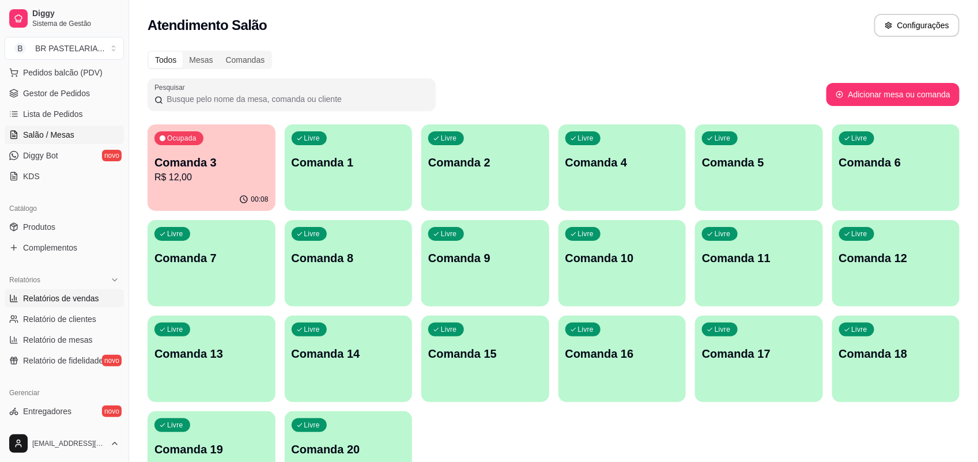
select select "ALL"
select select "0"
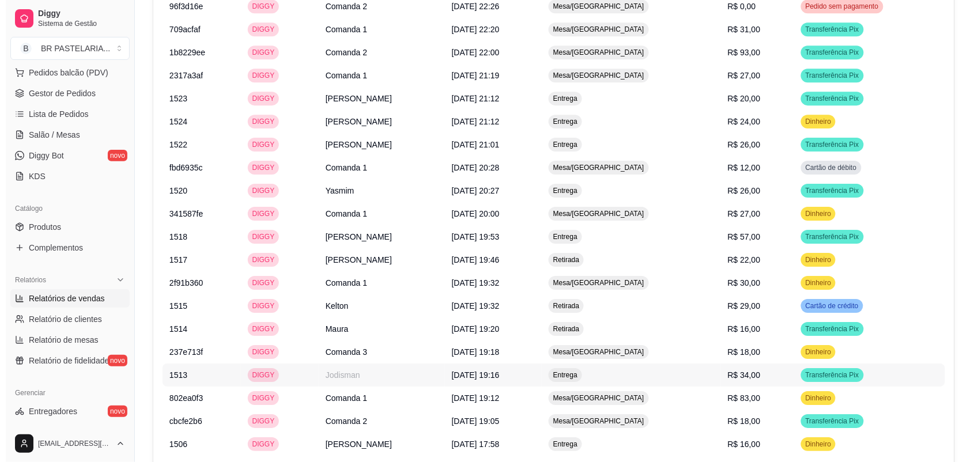
scroll to position [649, 0]
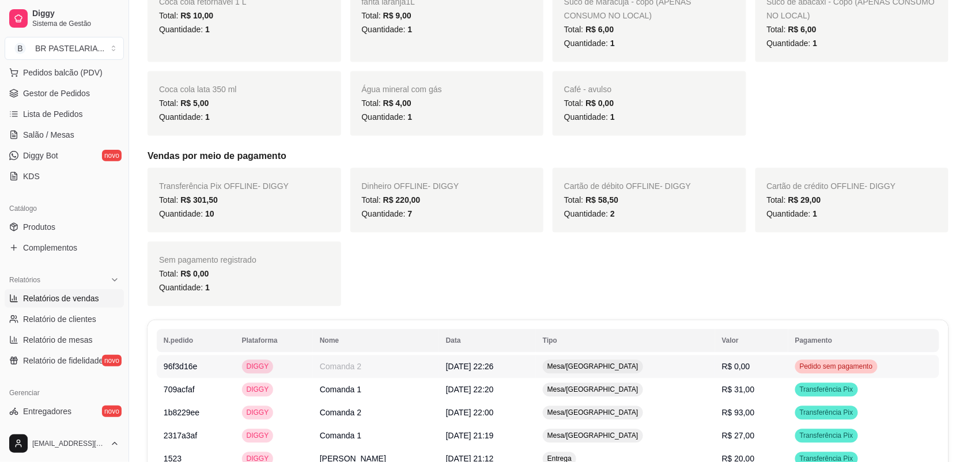
click at [822, 371] on span "Pedido sem pagamento" at bounding box center [837, 366] width 78 height 9
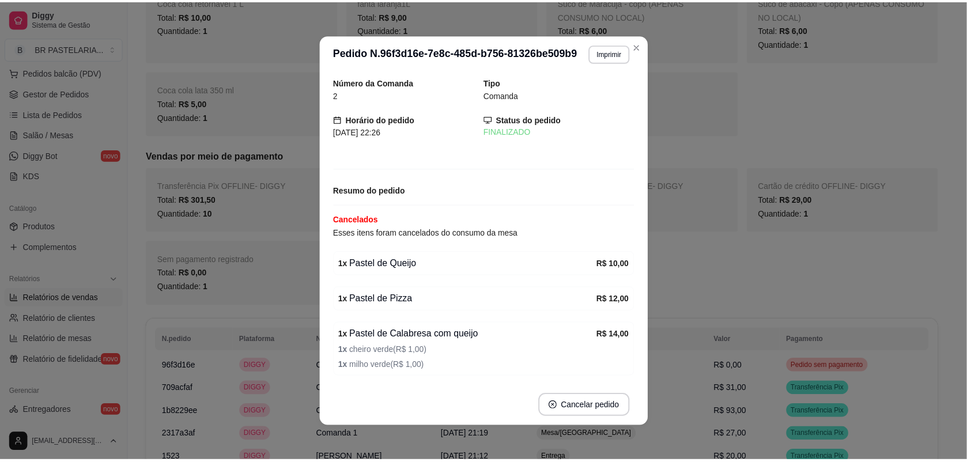
scroll to position [44, 0]
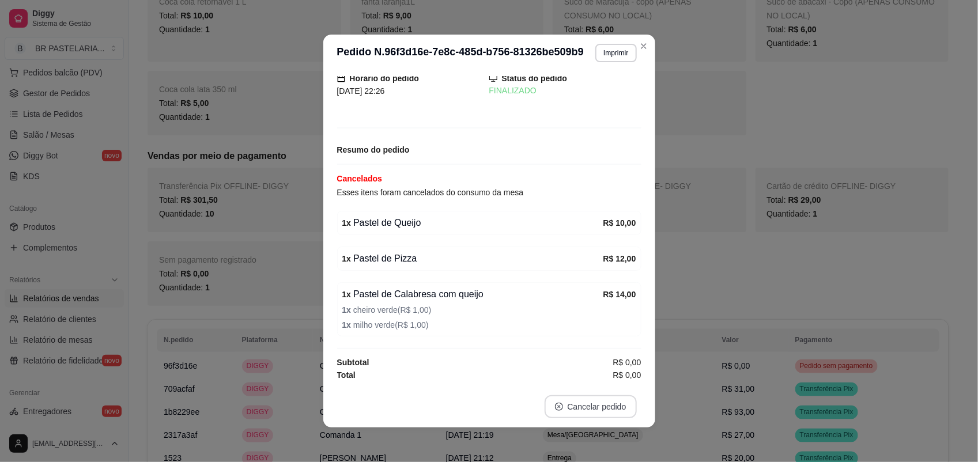
click at [598, 408] on button "Cancelar pedido" at bounding box center [591, 406] width 92 height 23
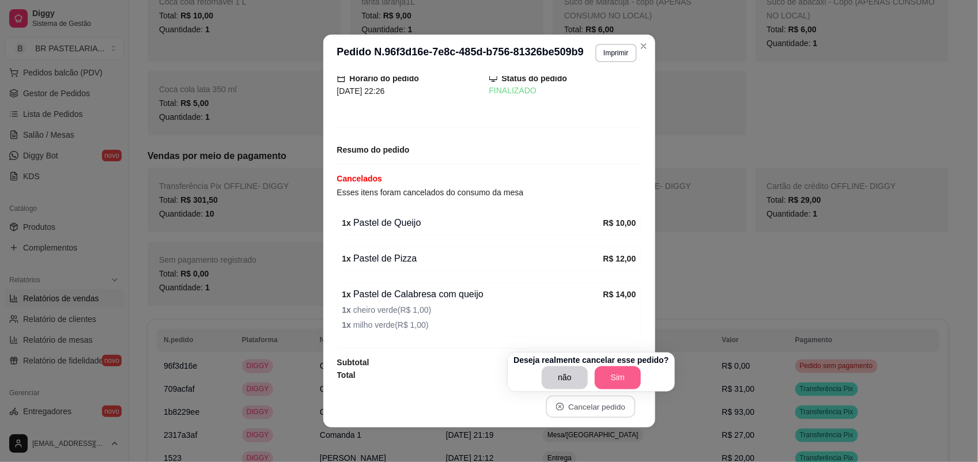
click at [605, 378] on button "Sim" at bounding box center [618, 378] width 46 height 23
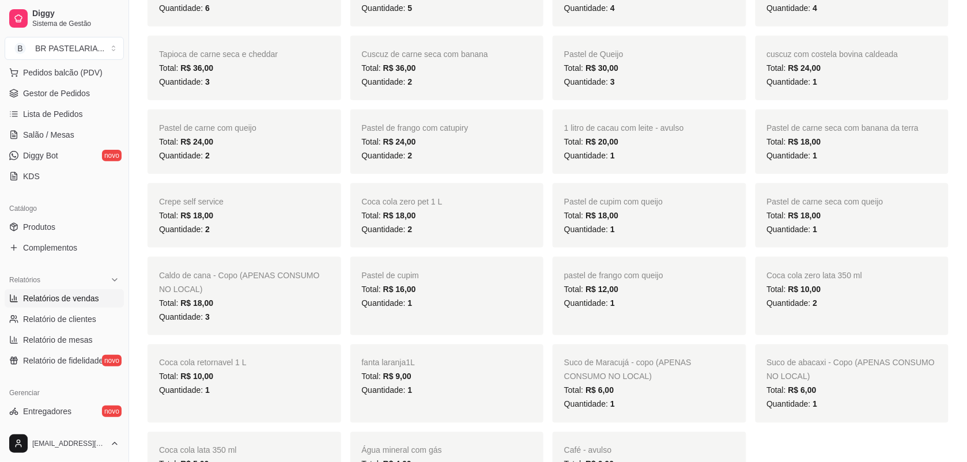
scroll to position [0, 0]
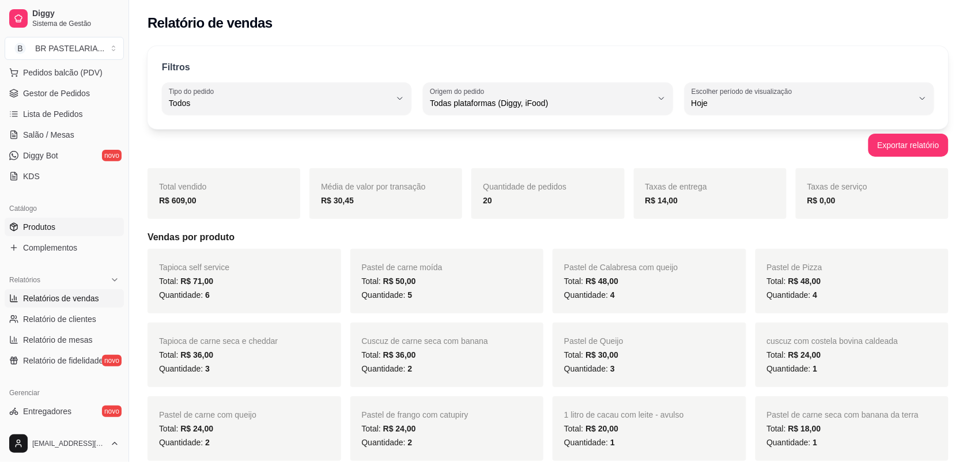
drag, startPoint x: 47, startPoint y: 218, endPoint x: 59, endPoint y: 228, distance: 15.9
click at [47, 218] on link "Produtos" at bounding box center [64, 227] width 119 height 18
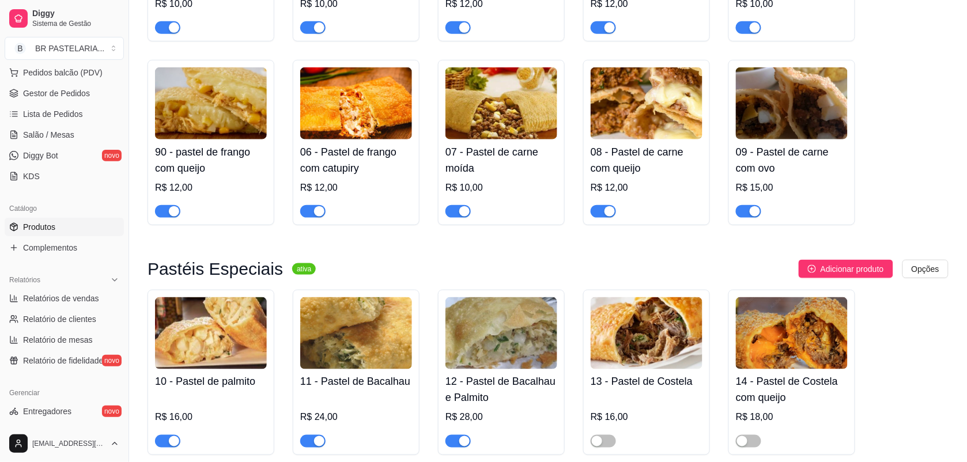
scroll to position [504, 0]
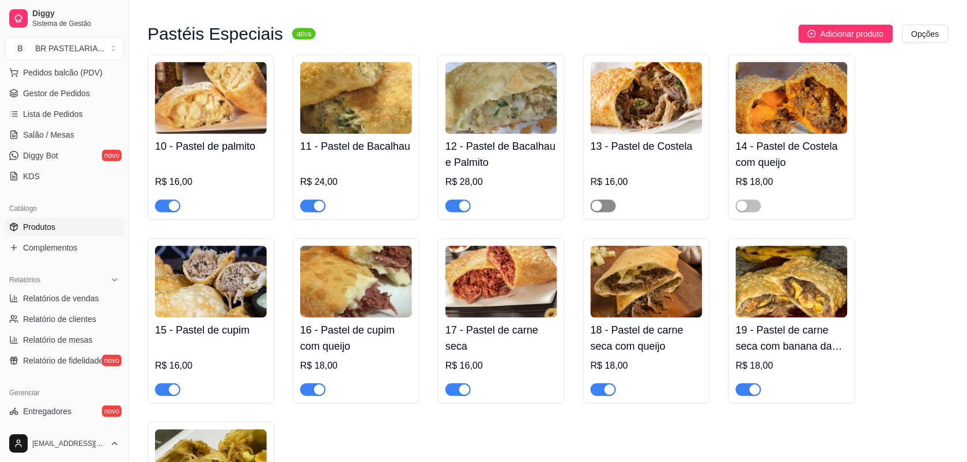
click at [609, 209] on span "button" at bounding box center [603, 206] width 25 height 13
click at [747, 209] on div "button" at bounding box center [742, 206] width 10 height 10
